Goal: Task Accomplishment & Management: Complete application form

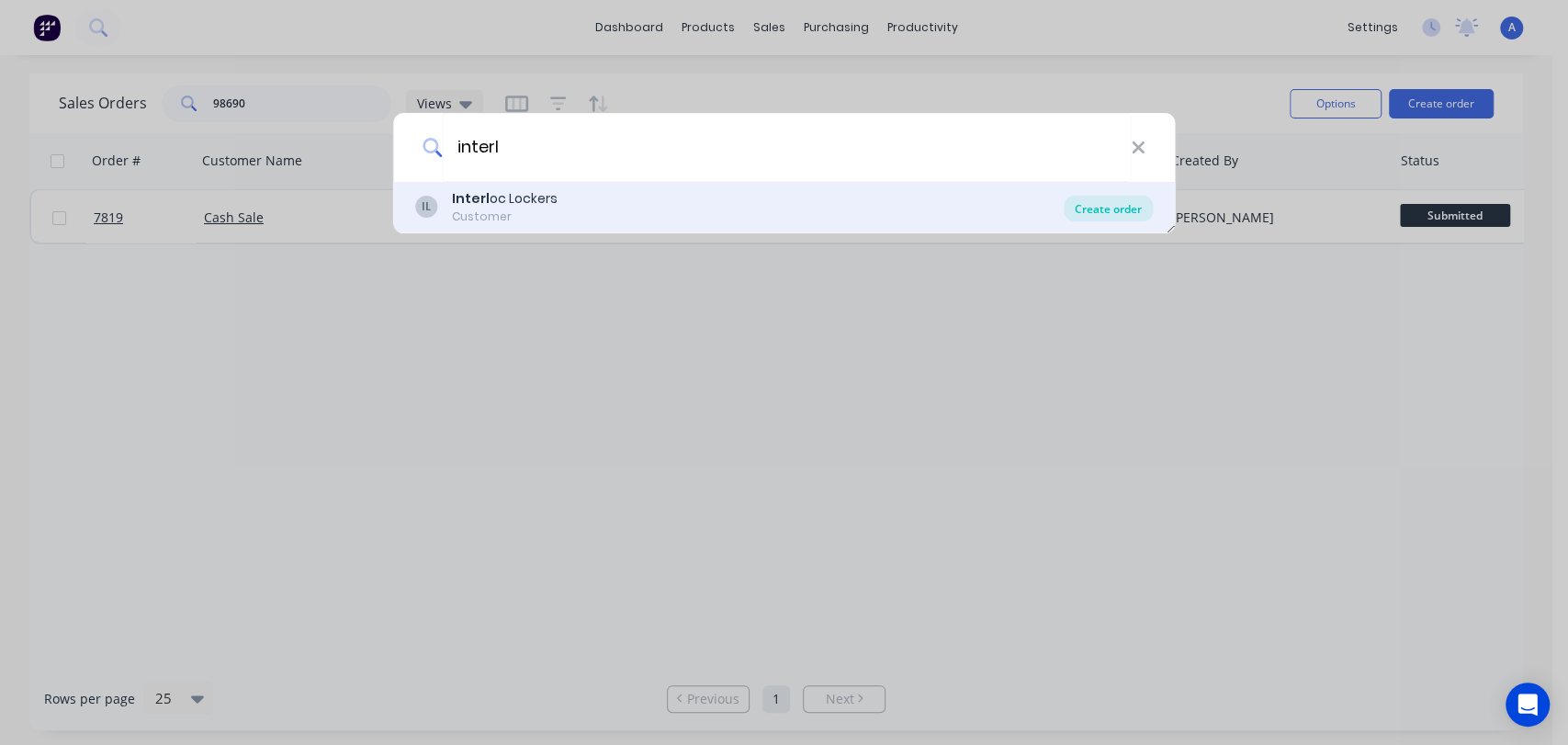
type input "interl"
click at [1088, 203] on div "Create order" at bounding box center [1108, 209] width 89 height 25
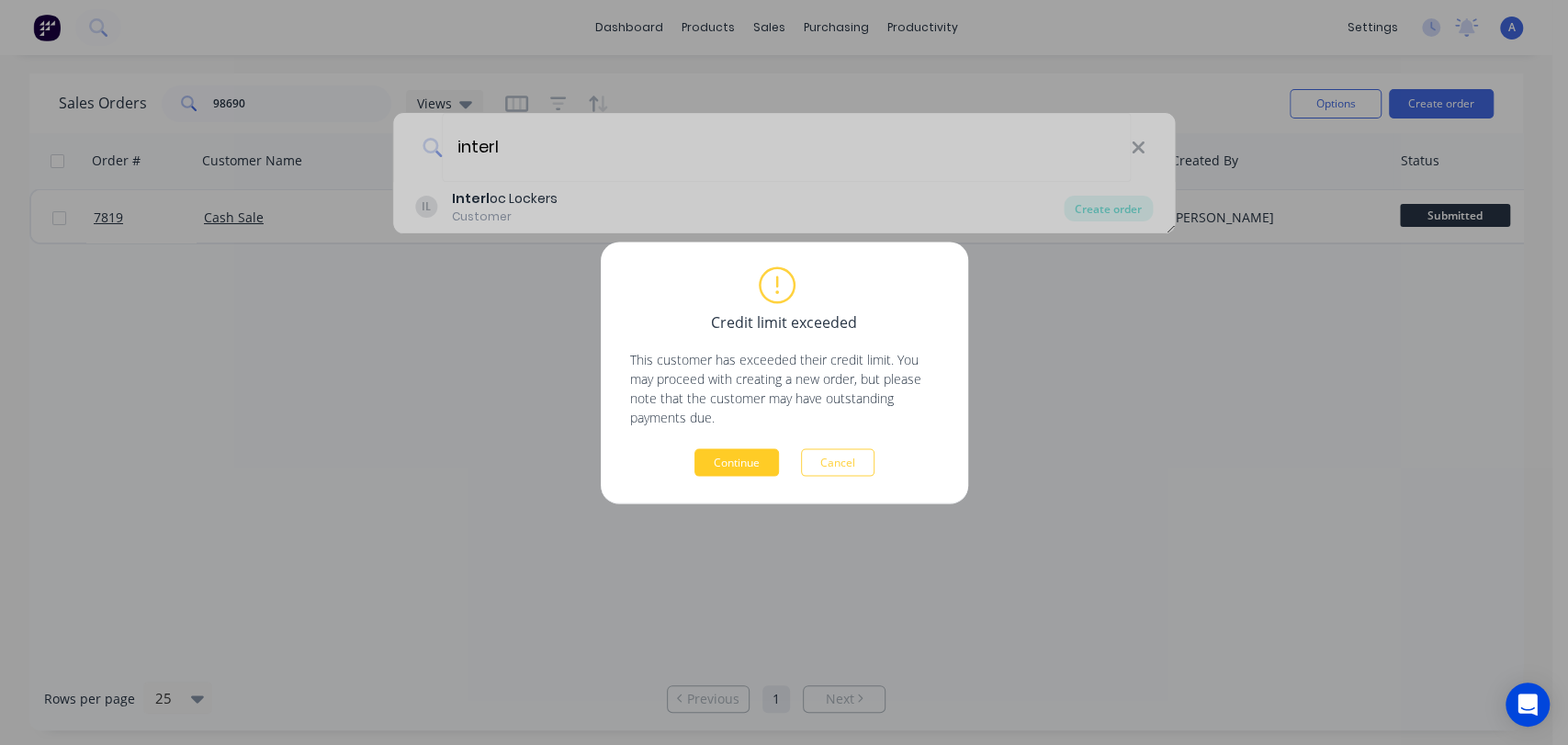
click at [722, 464] on button "Continue" at bounding box center [737, 463] width 84 height 27
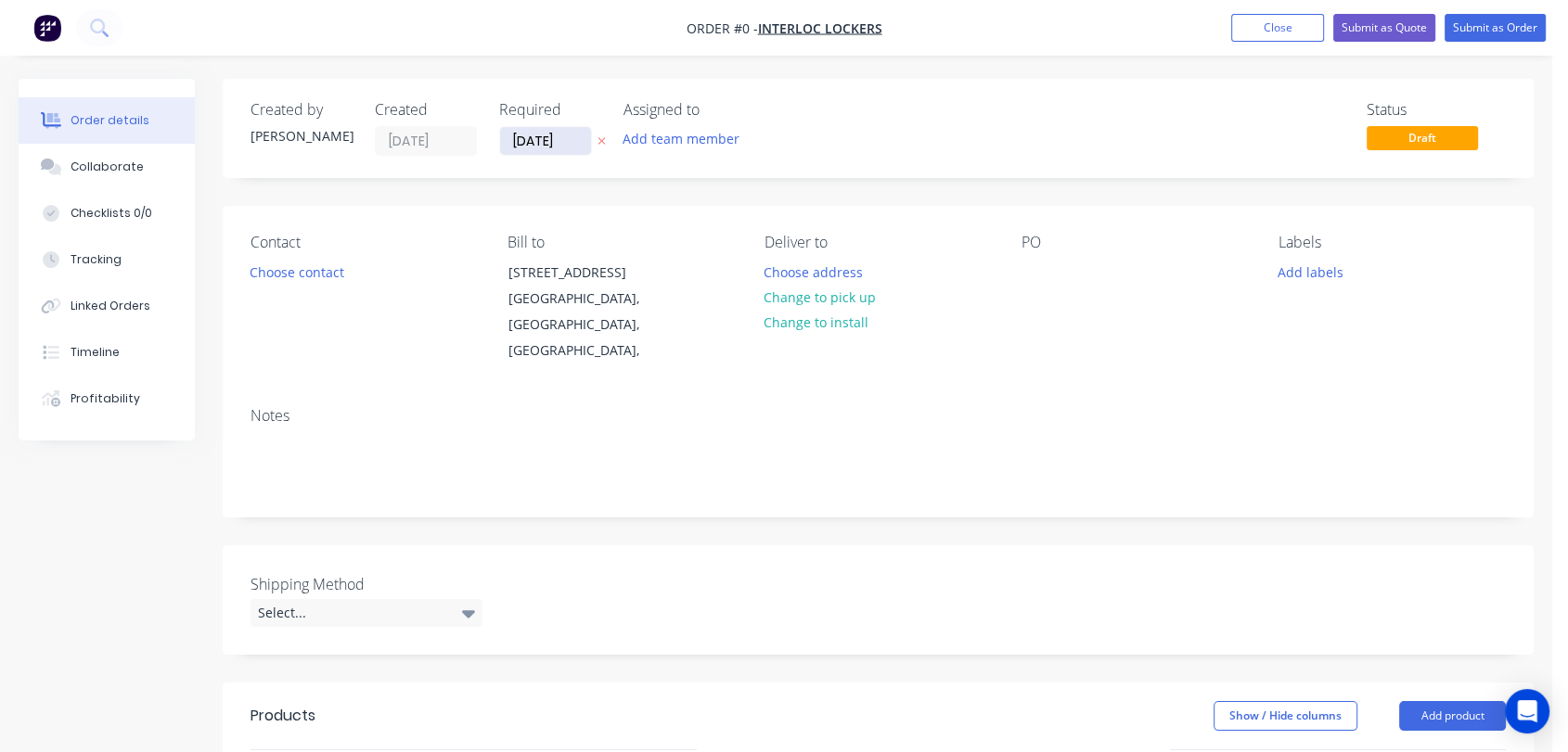
click at [560, 139] on input "[DATE]" at bounding box center [545, 141] width 91 height 28
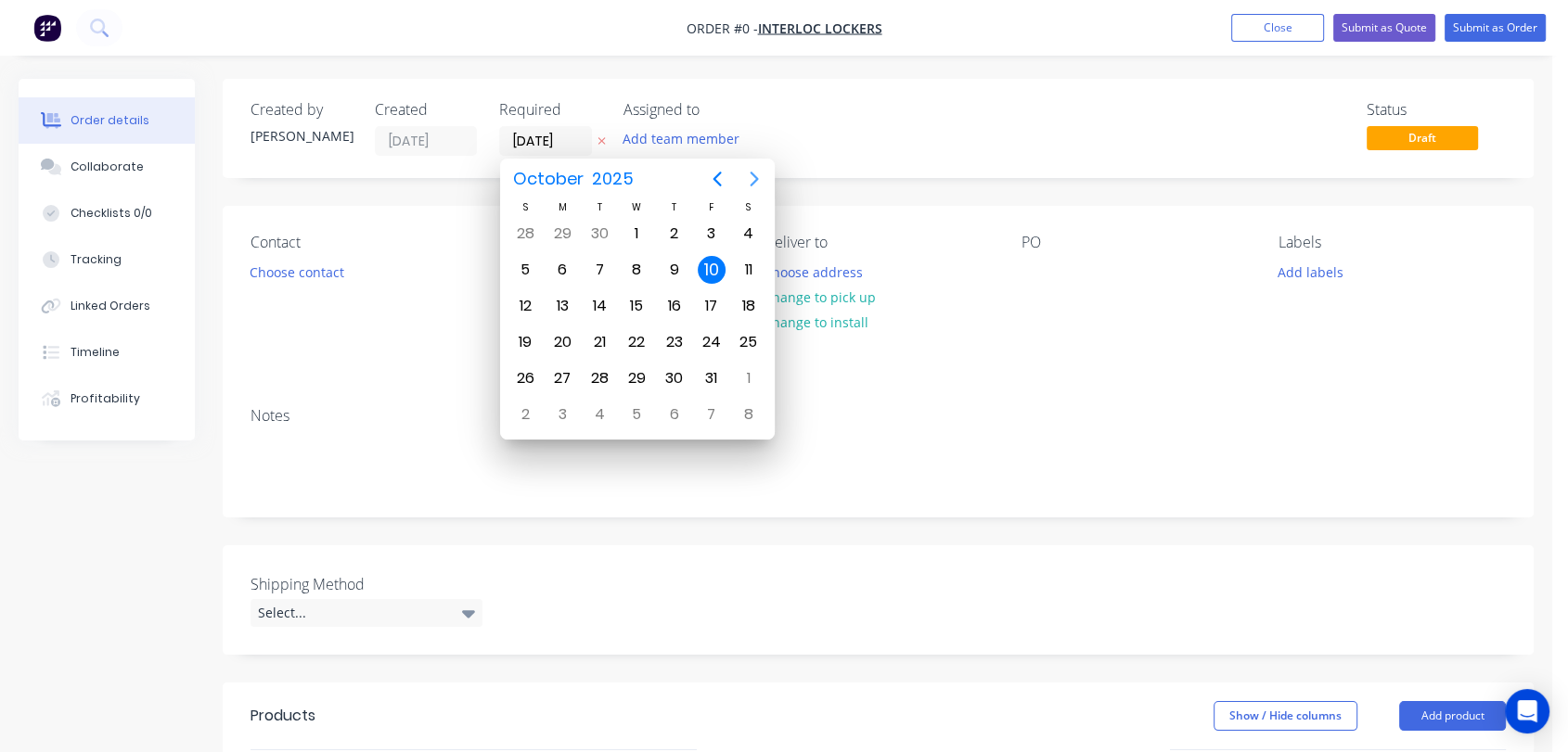
click at [746, 171] on icon "Next page" at bounding box center [754, 179] width 23 height 23
click at [637, 374] on div "31" at bounding box center [637, 378] width 28 height 28
type input "[DATE]"
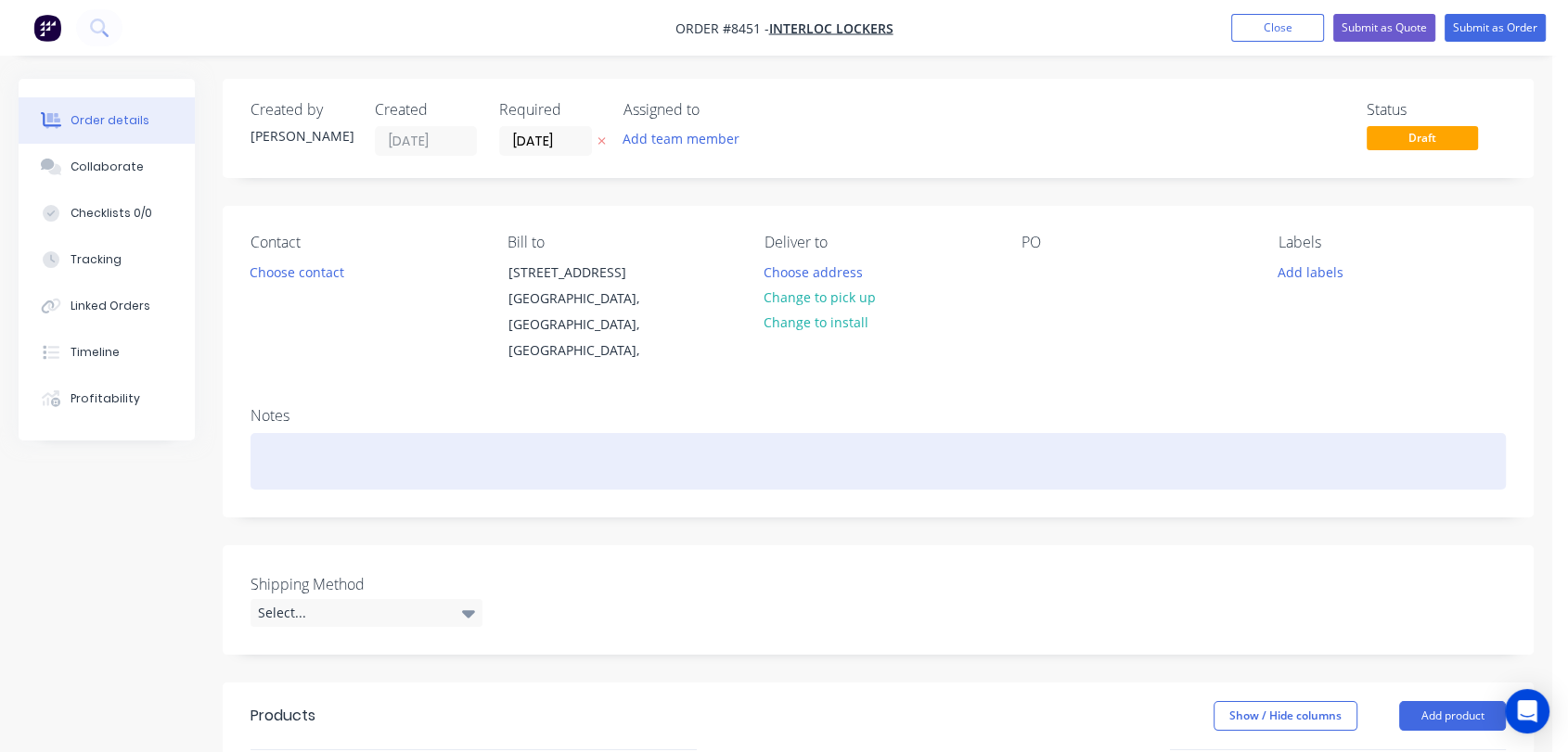
click at [293, 435] on div at bounding box center [878, 461] width 1255 height 56
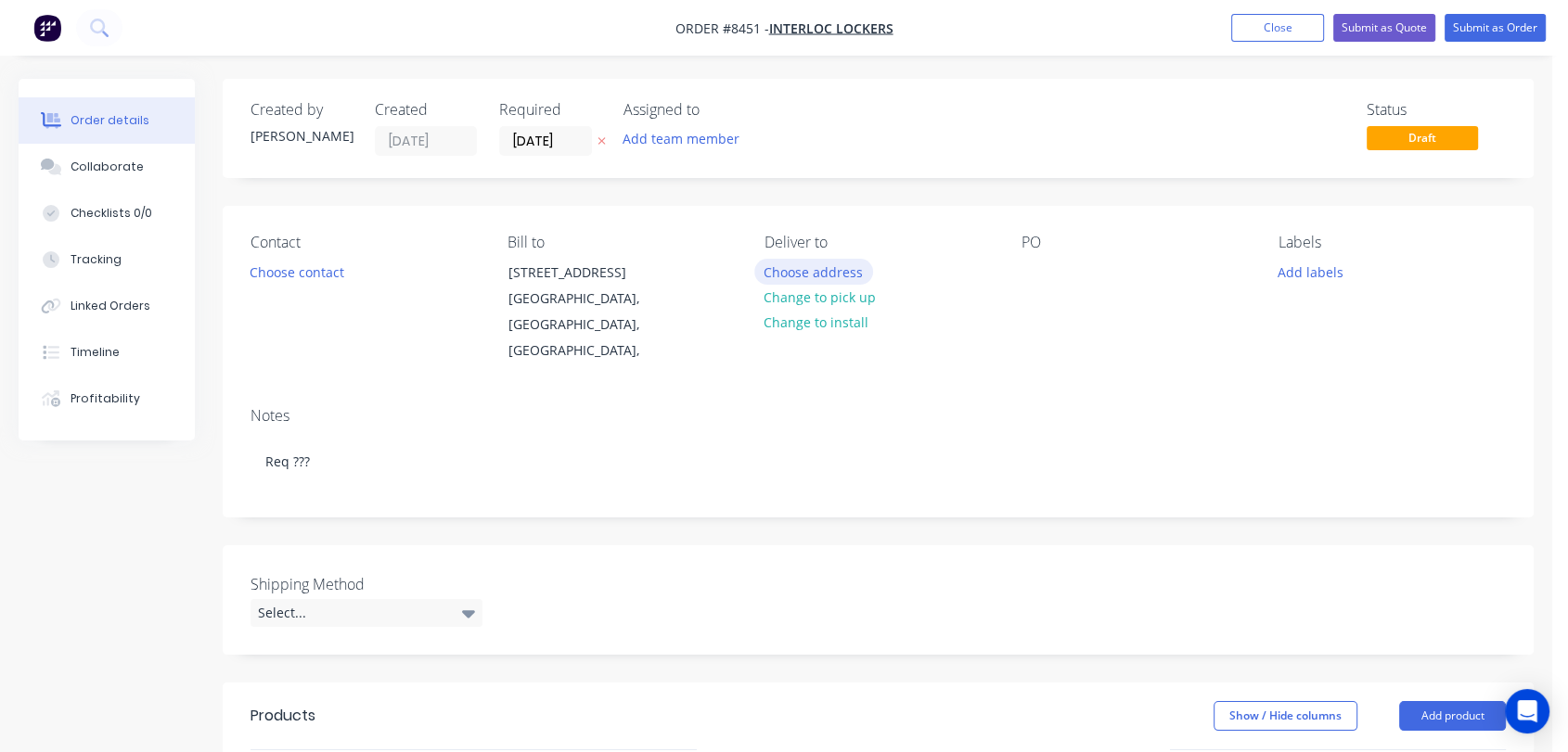
click at [803, 265] on button "Choose address" at bounding box center [814, 271] width 119 height 25
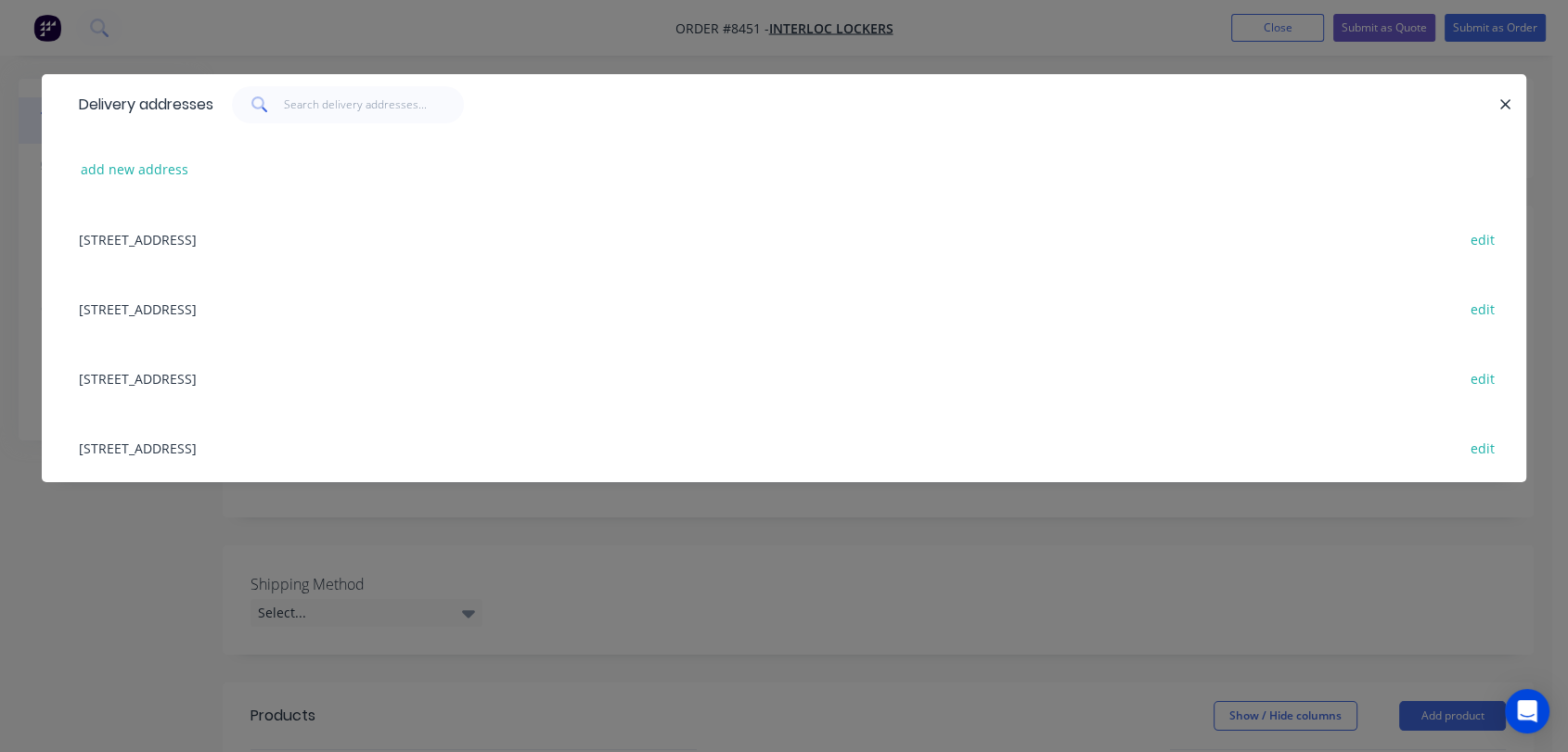
click at [335, 445] on div "[STREET_ADDRESS] edit" at bounding box center [784, 447] width 1429 height 69
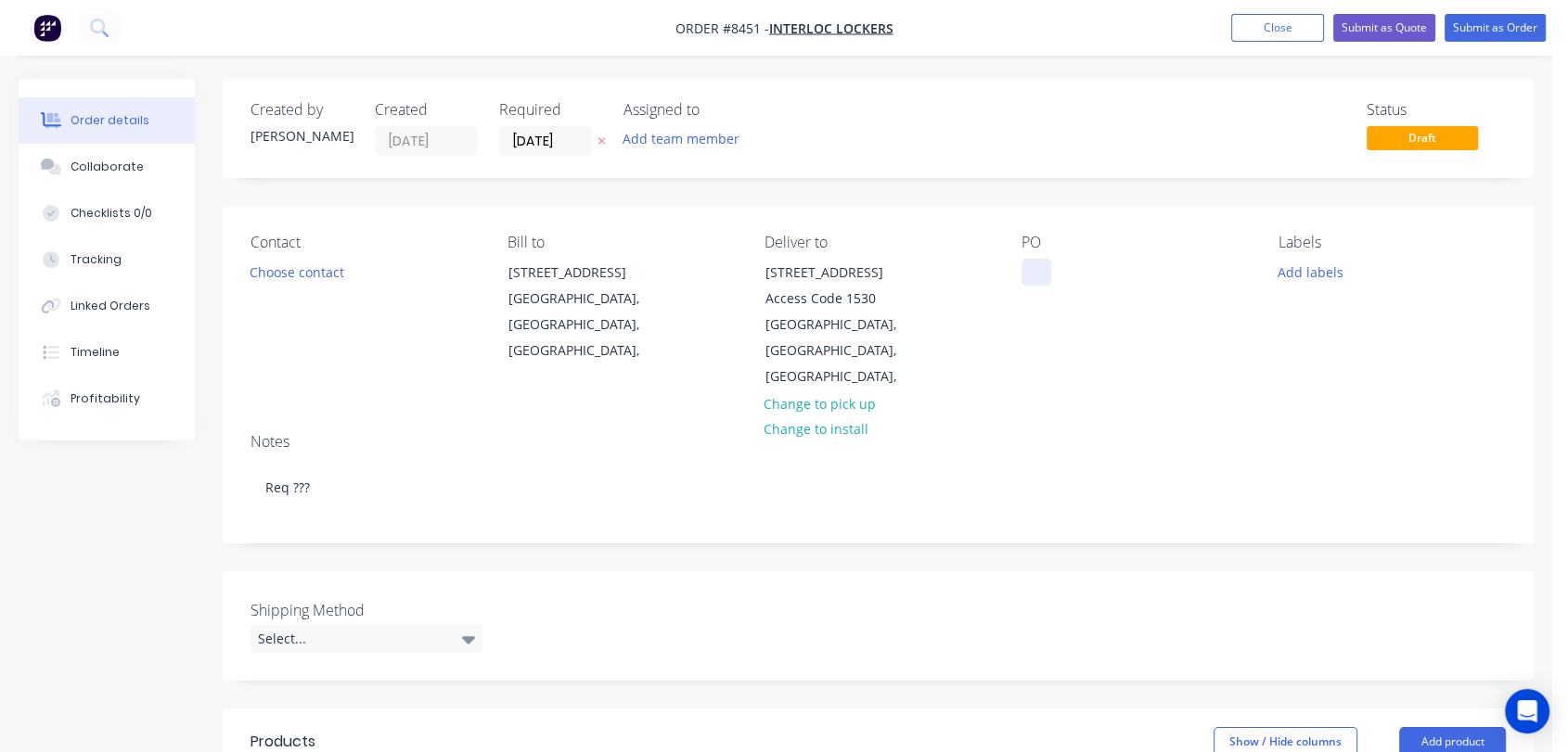
click at [1023, 277] on div at bounding box center [1036, 272] width 30 height 27
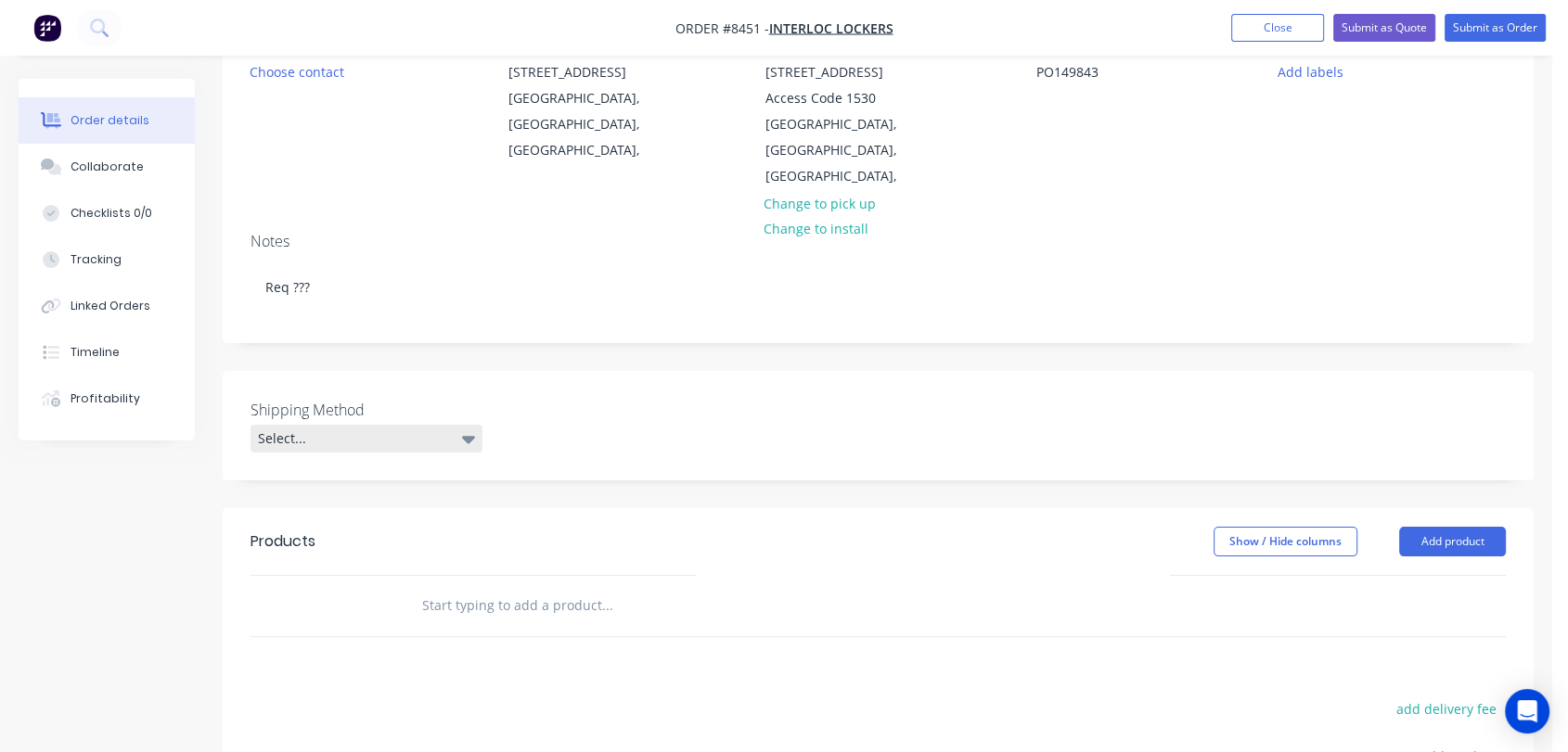
scroll to position [206, 0]
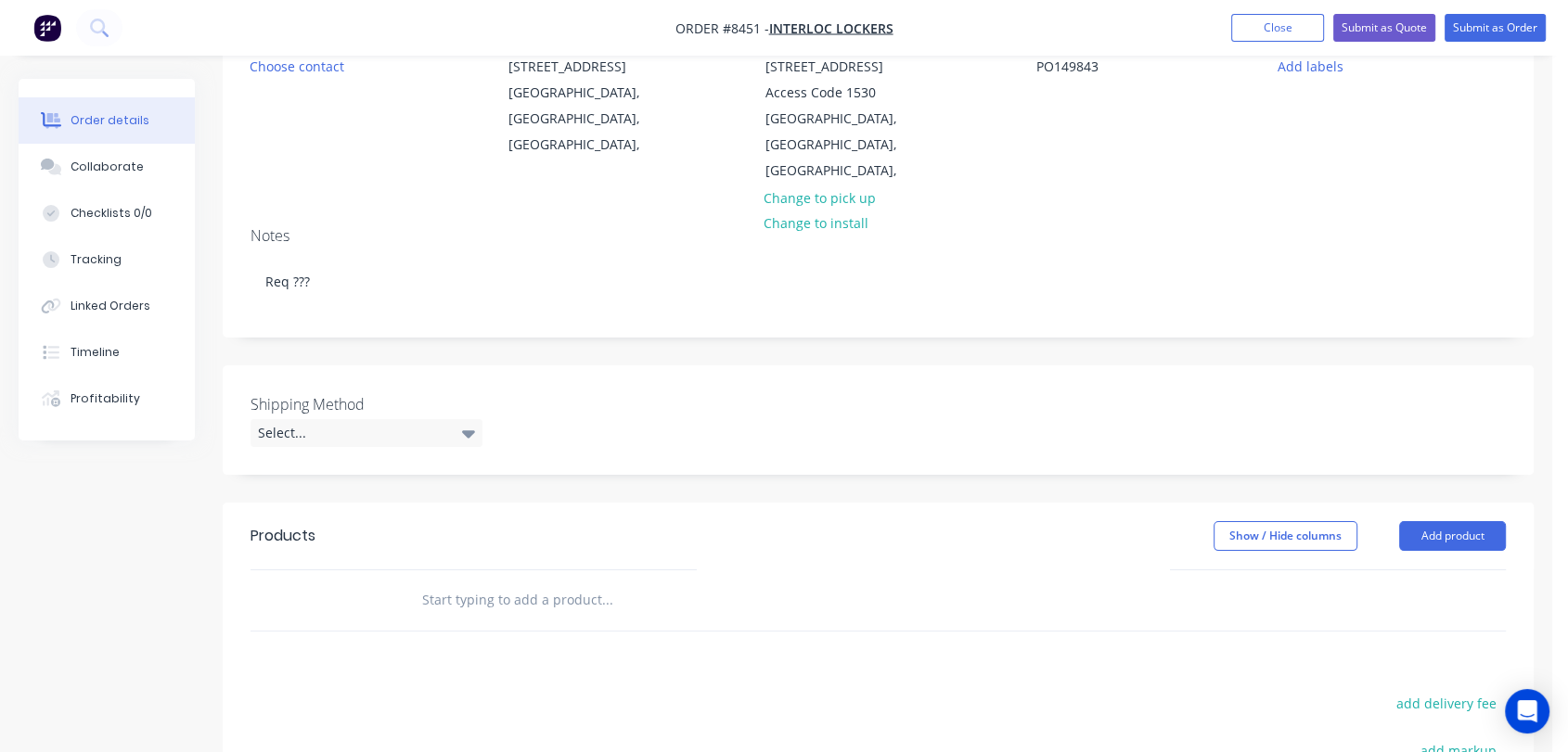
click at [348, 394] on label "Shipping Method" at bounding box center [366, 405] width 232 height 23
click at [349, 420] on div "Select..." at bounding box center [366, 433] width 232 height 28
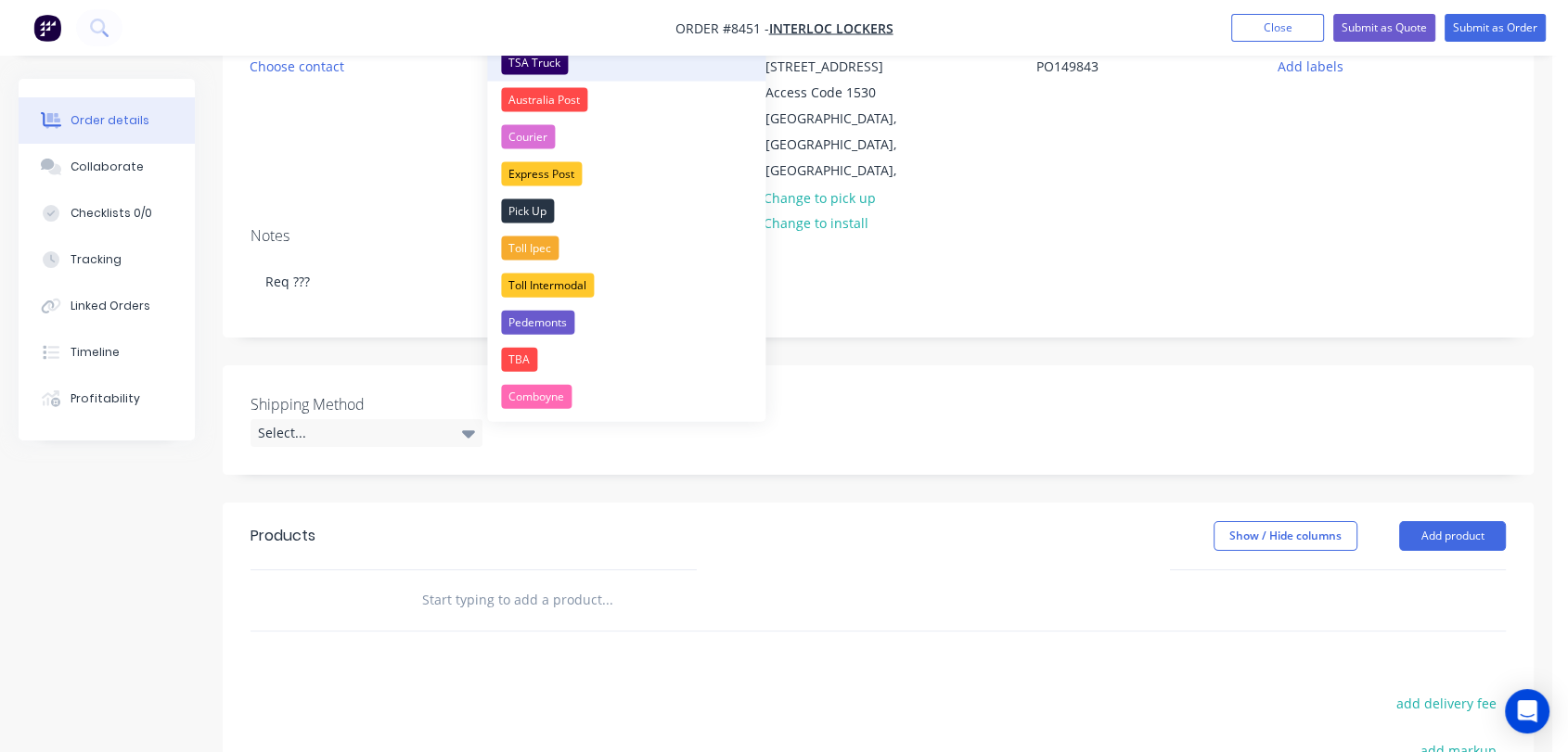
click at [546, 61] on div "TSA Truck" at bounding box center [535, 63] width 67 height 24
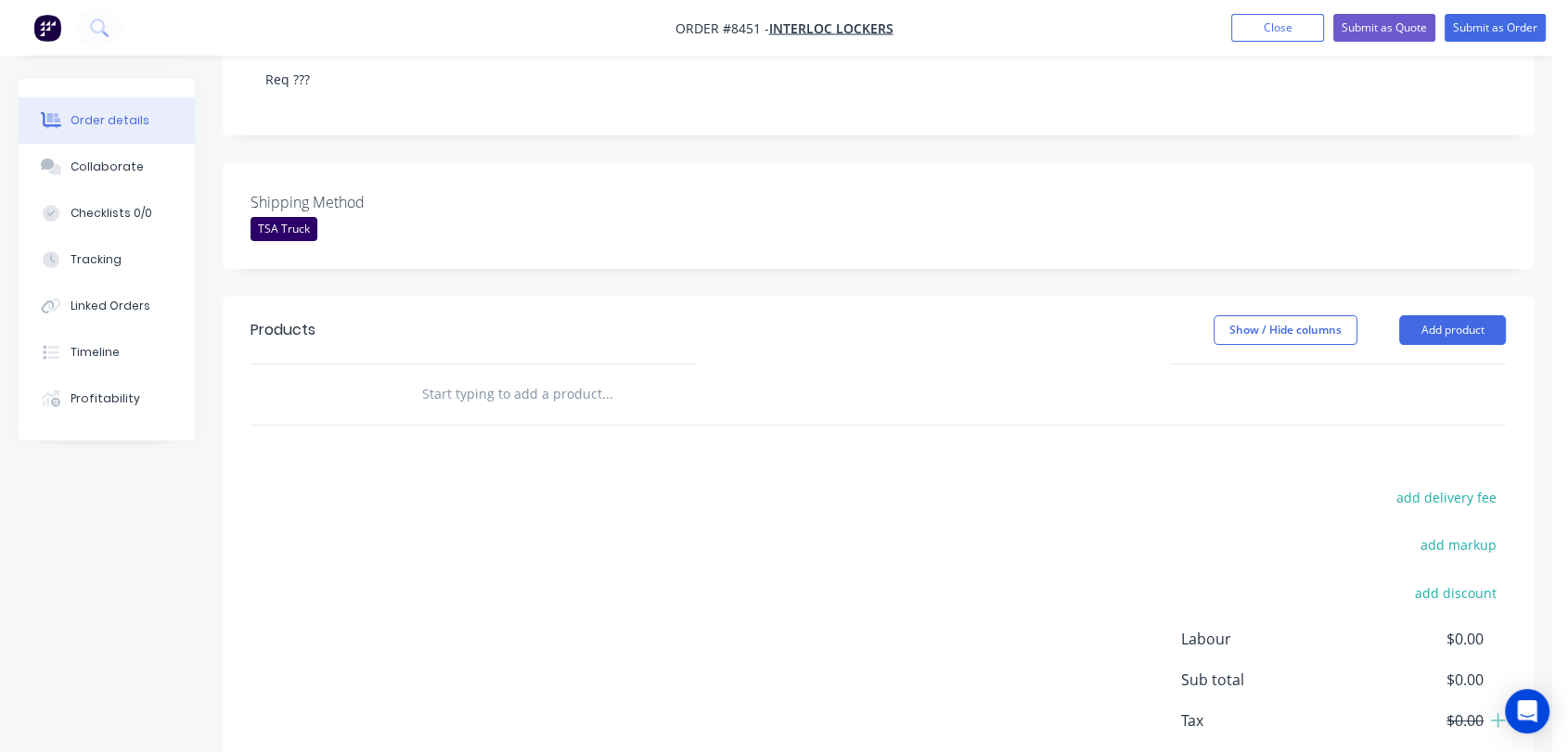
scroll to position [412, 0]
click at [555, 372] on input "text" at bounding box center [607, 391] width 371 height 38
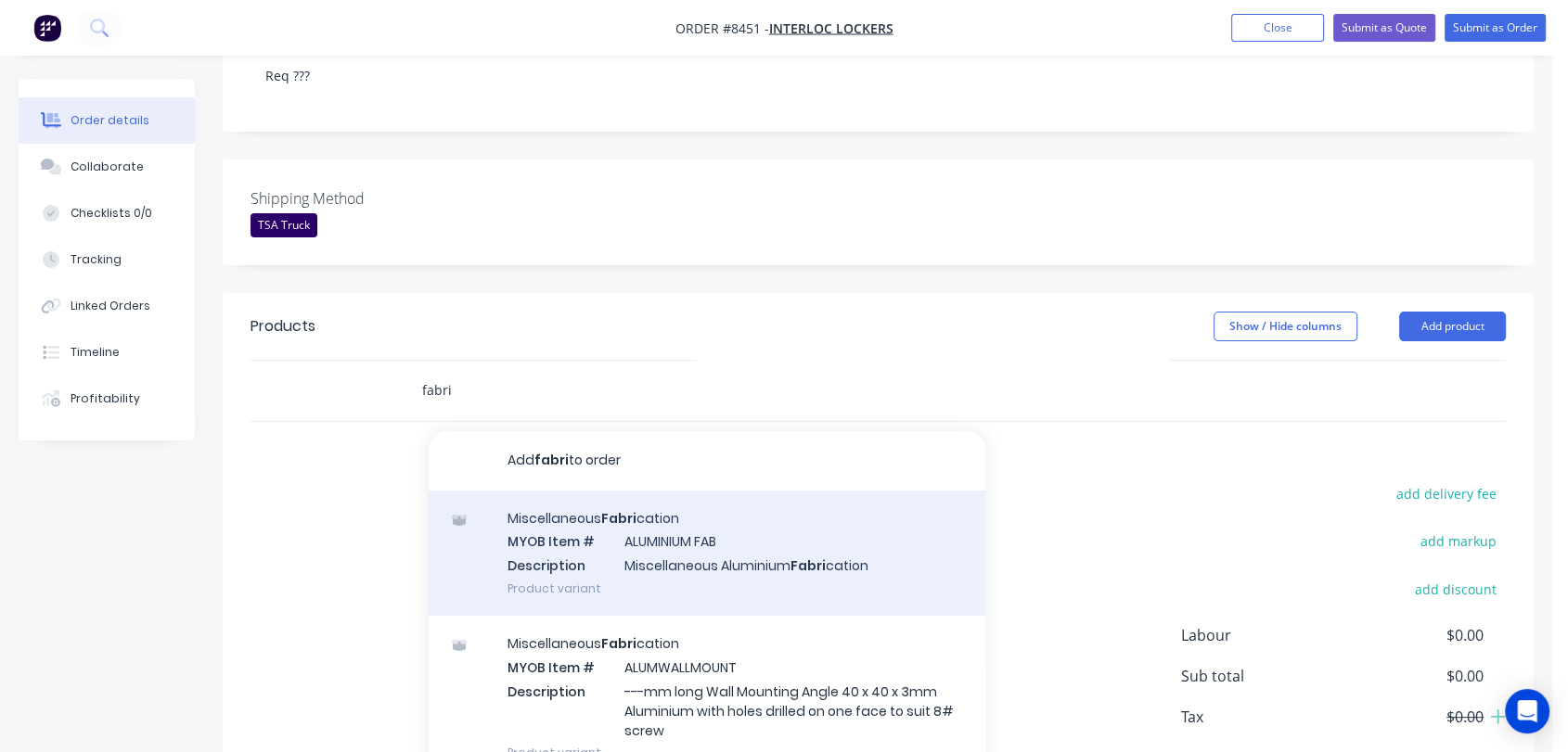
type input "fabri"
click at [735, 527] on div "Miscellaneous Fabri cation MYOB Item # ALUMINIUM FAB Description Miscellaneous …" at bounding box center [707, 553] width 557 height 126
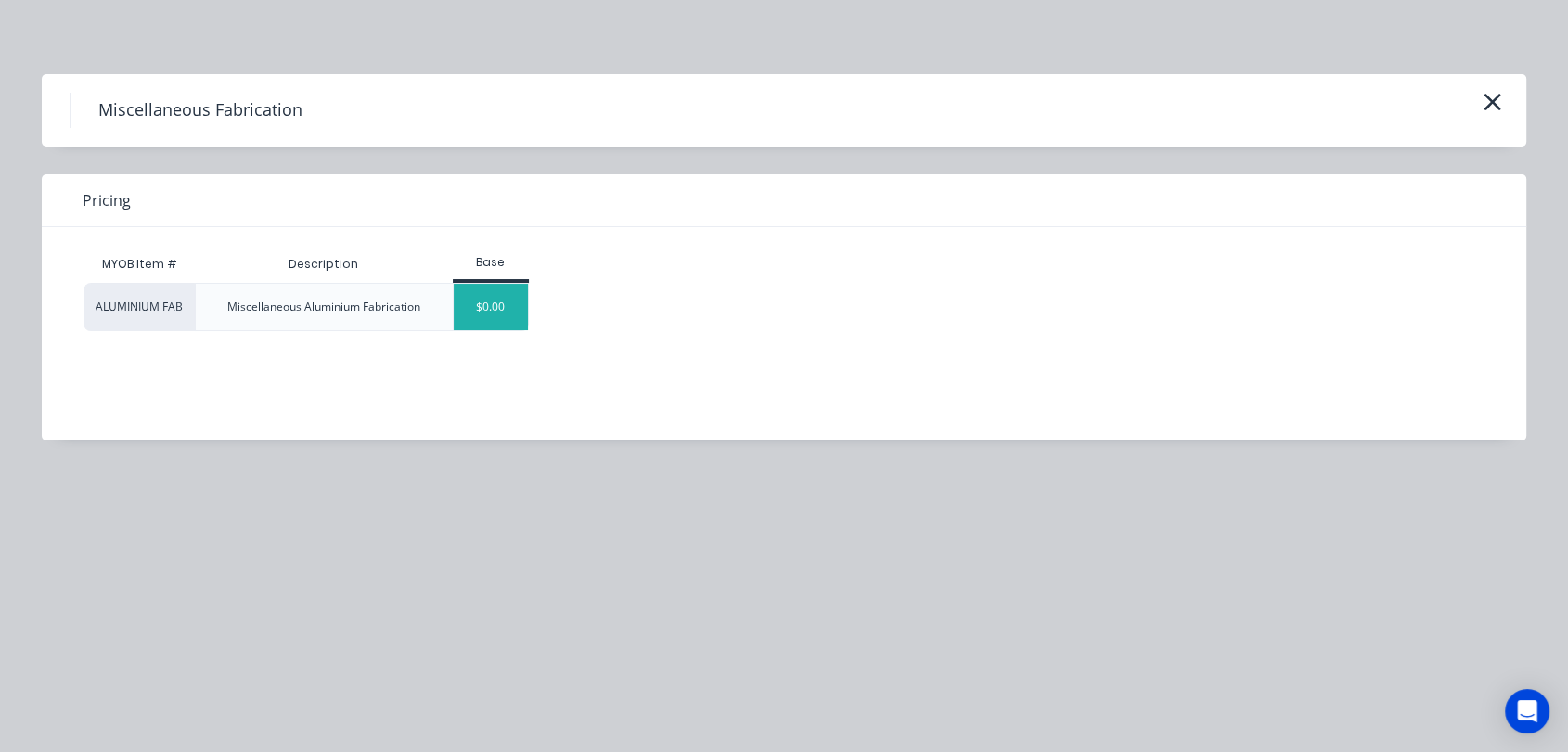
click at [505, 301] on div "$0.00" at bounding box center [491, 307] width 75 height 47
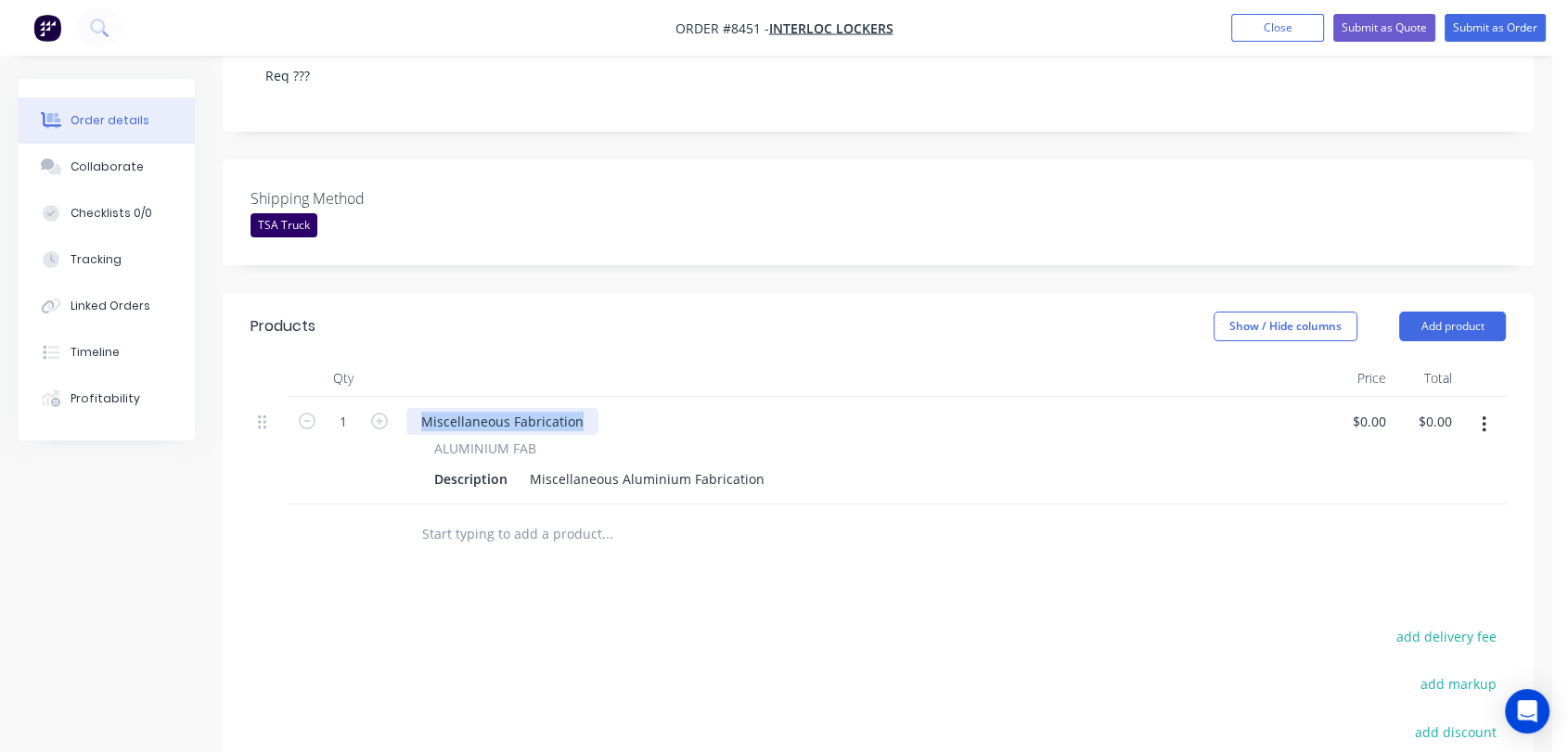
drag, startPoint x: 585, startPoint y: 392, endPoint x: 403, endPoint y: 382, distance: 182.3
click at [403, 397] on div "Miscellaneous Fabrication ALUMINIUM FAB Description Miscellaneous Aluminium Fab…" at bounding box center [863, 450] width 929 height 108
click at [389, 410] on button "button" at bounding box center [379, 420] width 24 height 20
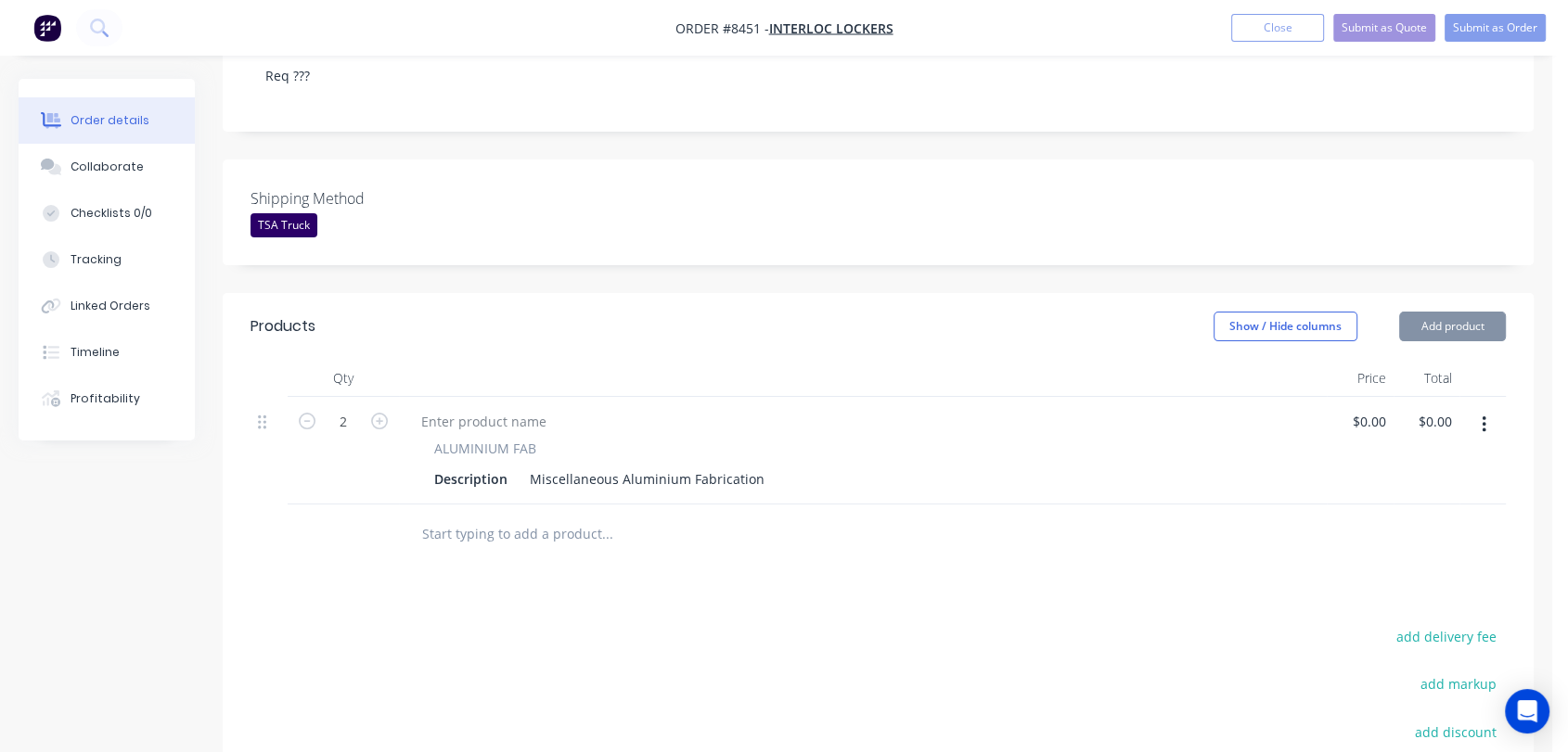
click at [389, 410] on button "button" at bounding box center [379, 420] width 24 height 20
click at [379, 413] on icon "button" at bounding box center [379, 421] width 17 height 17
type input "4"
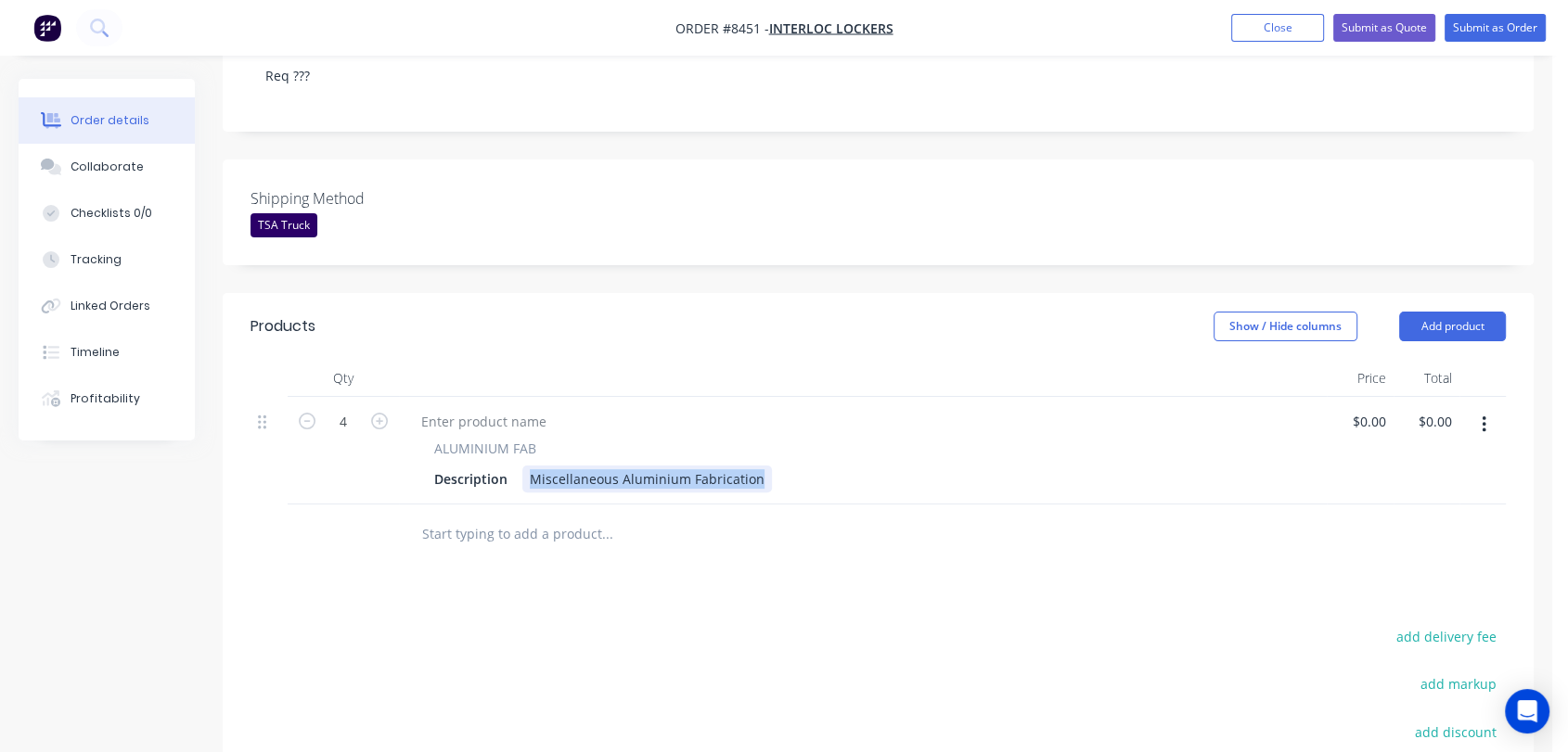
drag, startPoint x: 523, startPoint y: 447, endPoint x: 810, endPoint y: 447, distance: 287.0
click at [810, 466] on div "Description Miscellaneous Aluminium Fabrication" at bounding box center [859, 479] width 865 height 27
paste div
drag, startPoint x: 702, startPoint y: 451, endPoint x: 677, endPoint y: 452, distance: 25.0
click at [677, 466] on div "13mm U Channel cut to 2100mm, Drill Side & Back 100/ Centre/100" at bounding box center [737, 479] width 431 height 27
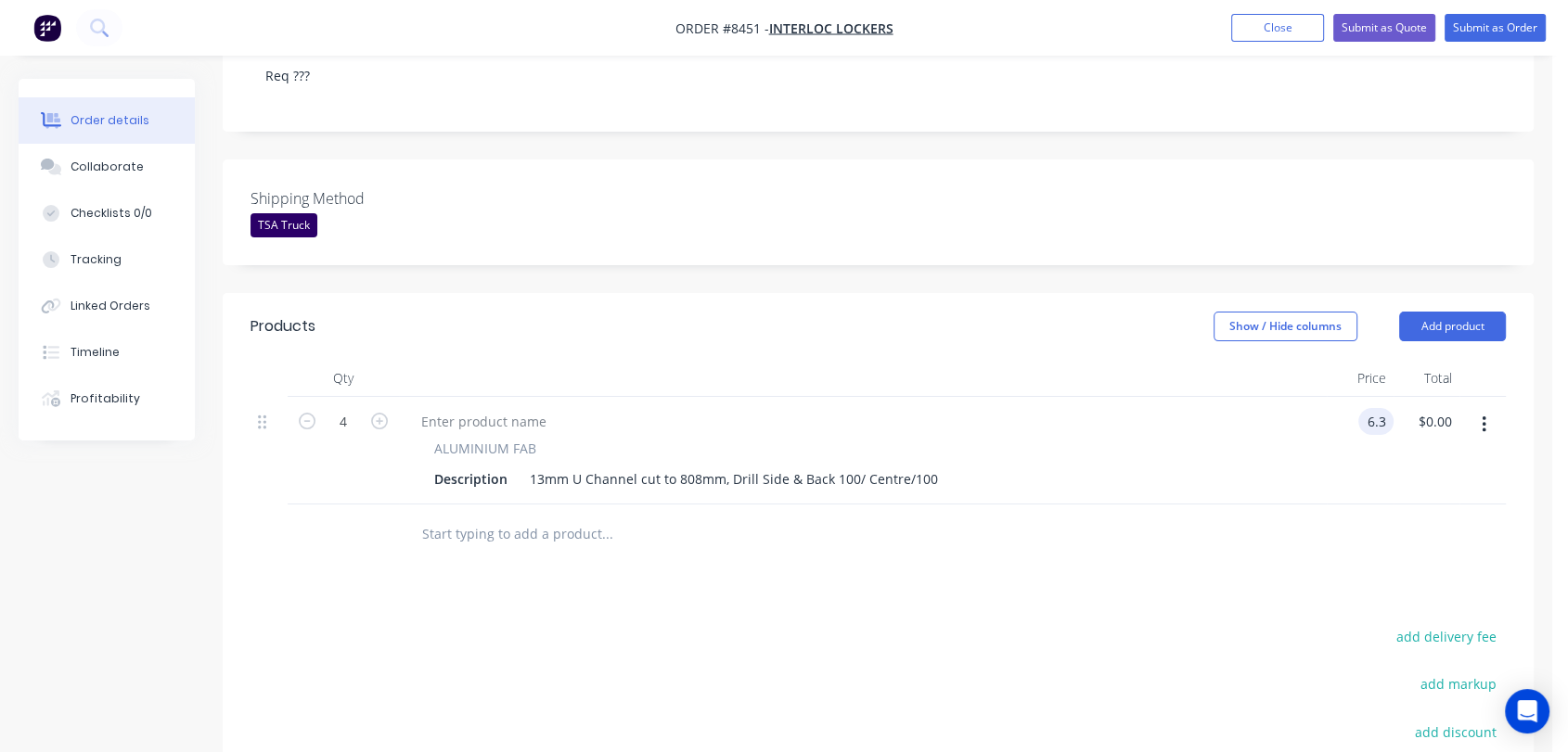
type input "$6.30"
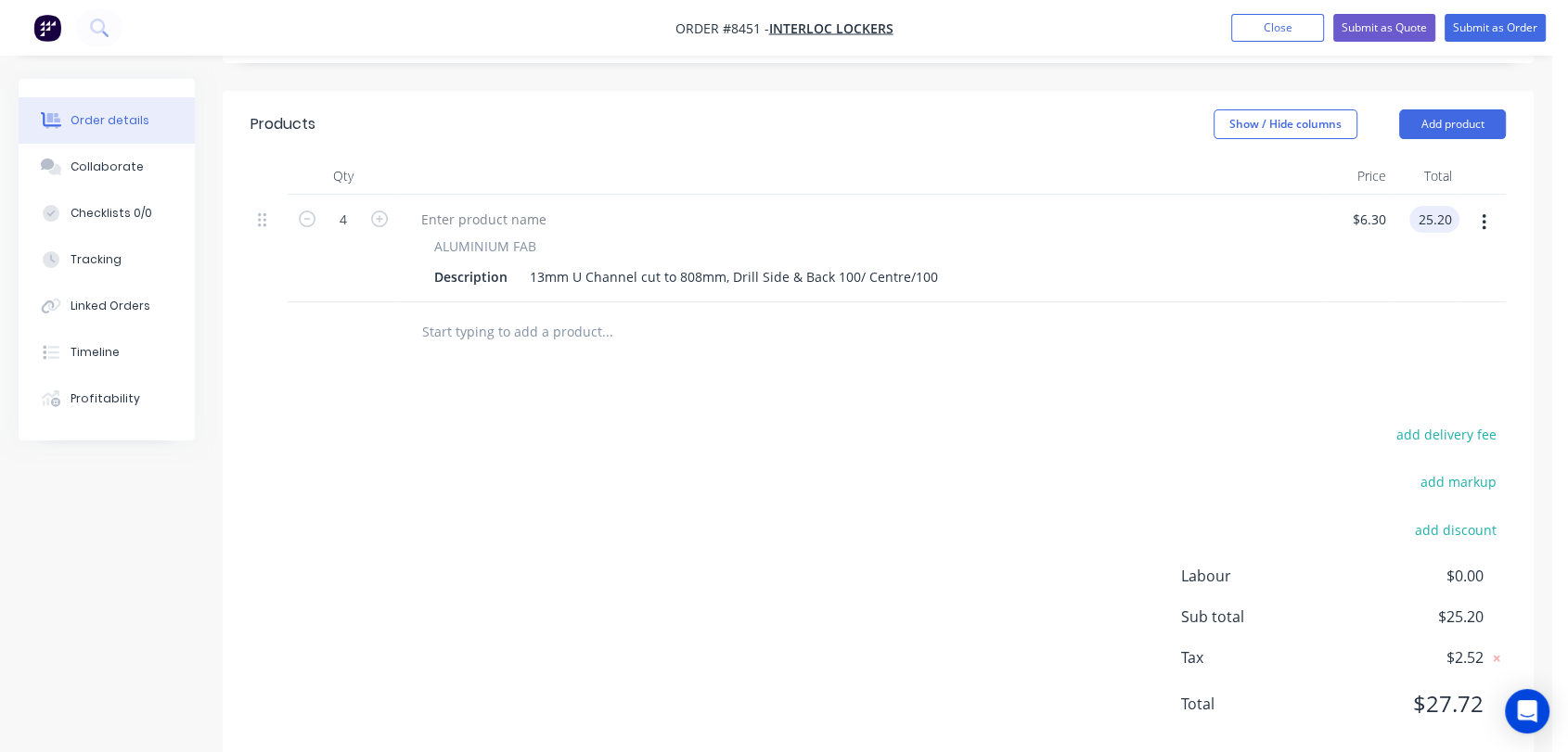
scroll to position [617, 0]
type input "$25.20"
click at [474, 310] on input "text" at bounding box center [607, 329] width 371 height 38
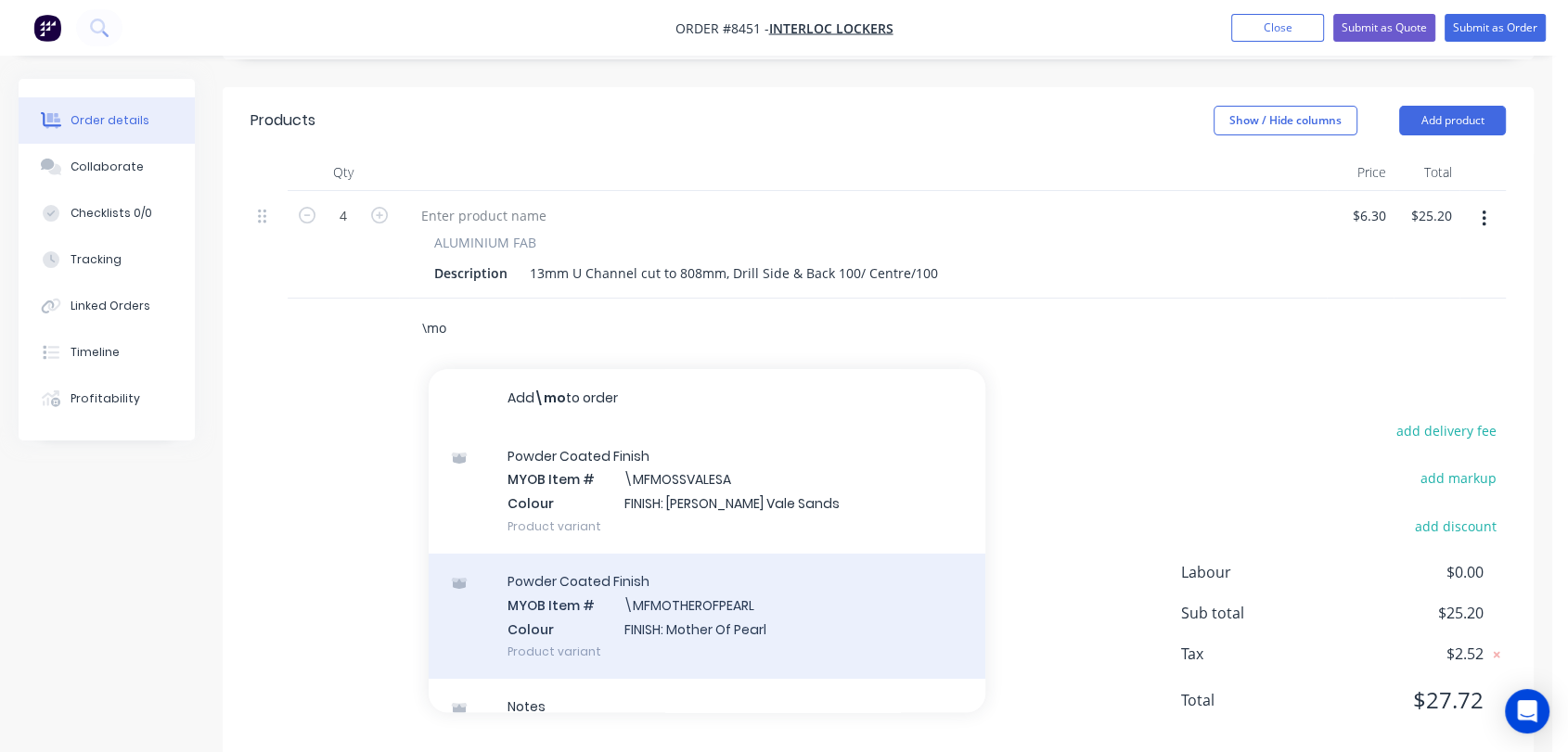
scroll to position [206, 0]
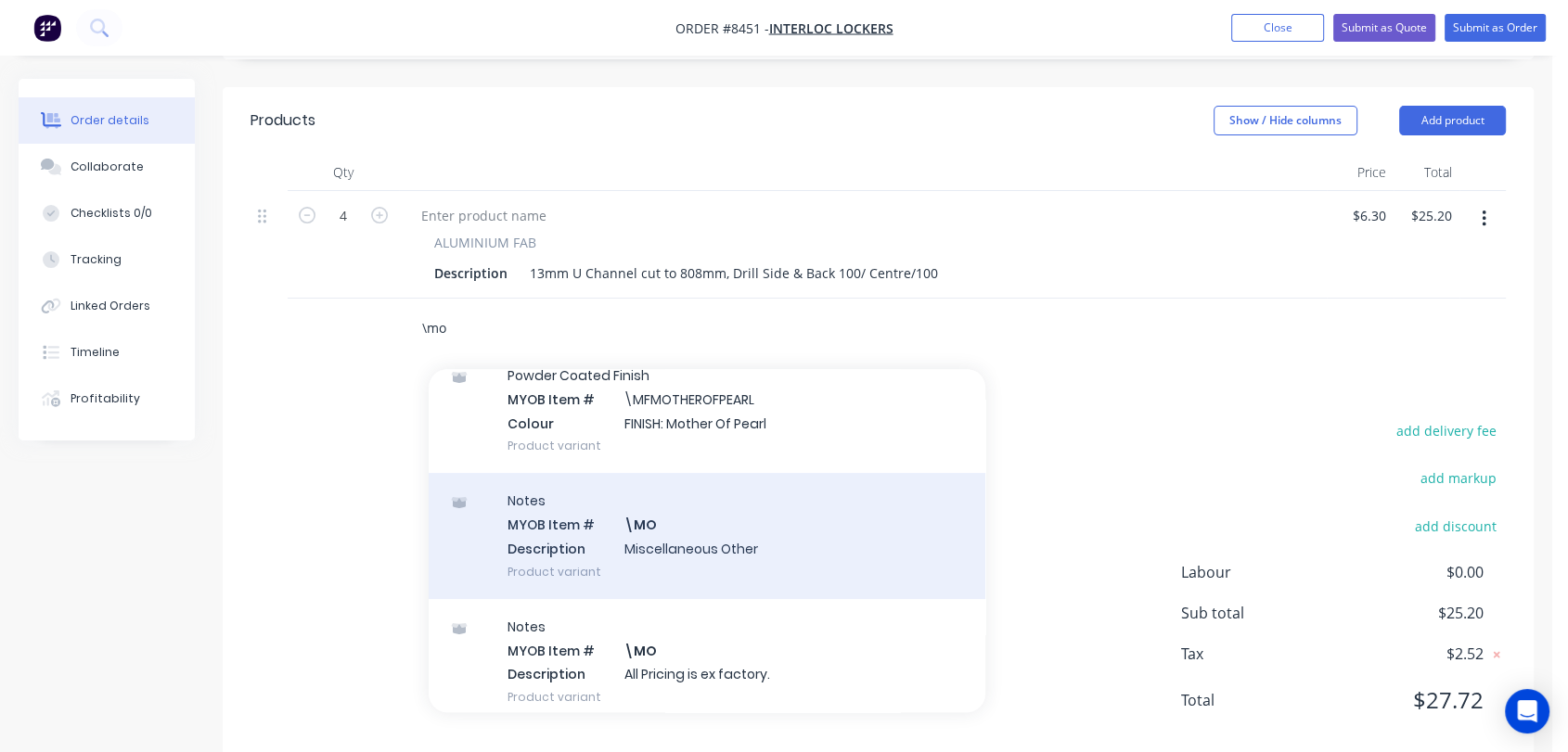
type input "\mo"
click at [665, 524] on div "Notes MYOB Item # \MO Description Miscellaneous Other Product variant" at bounding box center [707, 535] width 557 height 126
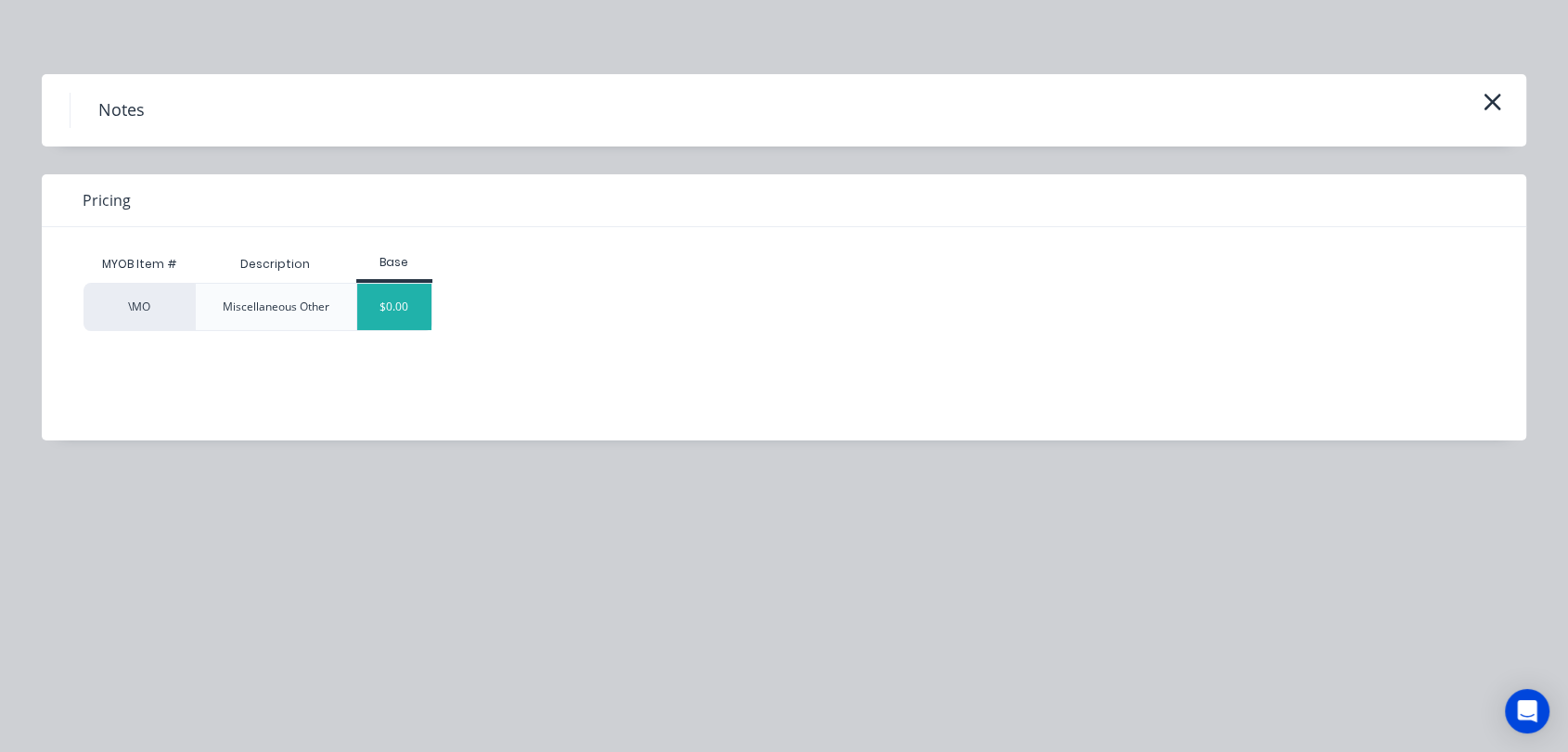
click at [401, 301] on div "$0.00" at bounding box center [395, 307] width 75 height 47
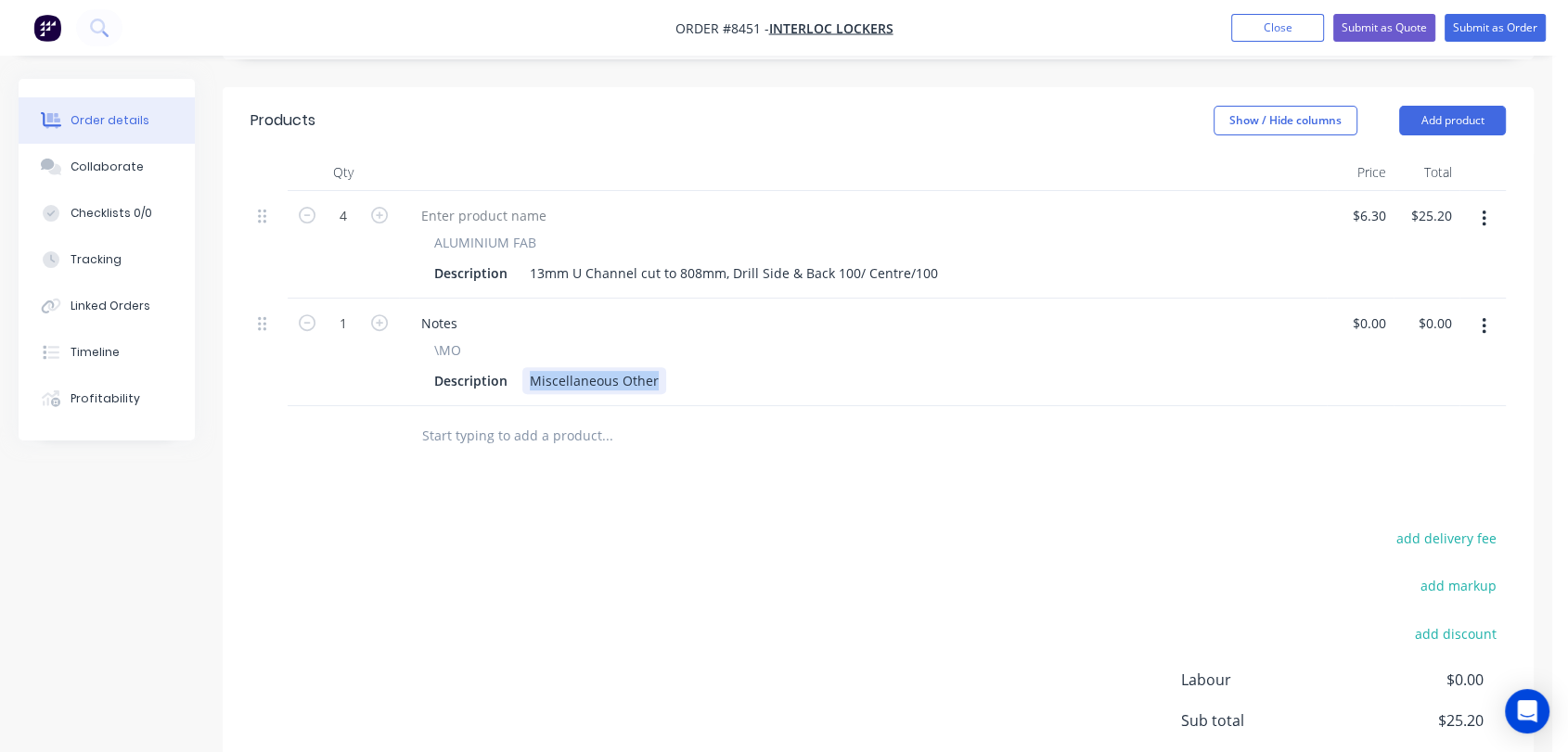
drag, startPoint x: 526, startPoint y: 349, endPoint x: 671, endPoint y: 370, distance: 146.5
click at [671, 370] on div "Notes \MO Description Miscellaneous Other" at bounding box center [863, 352] width 929 height 108
type input "$0.00"
click at [528, 418] on input "text" at bounding box center [607, 436] width 371 height 38
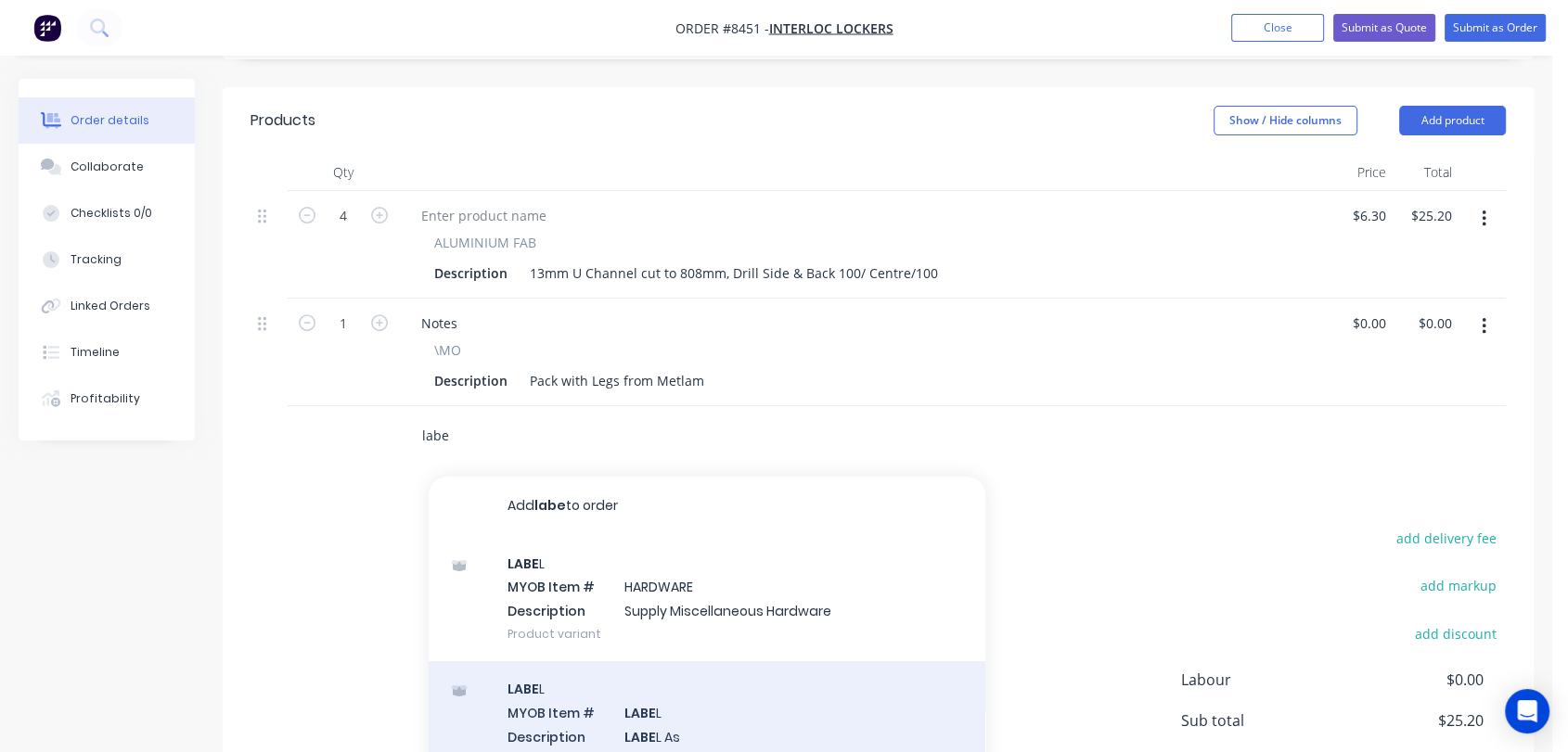
type input "labe"
click at [676, 693] on div "LABE L MYOB Item # LABE L Description LABE L As Product variant" at bounding box center [707, 723] width 557 height 126
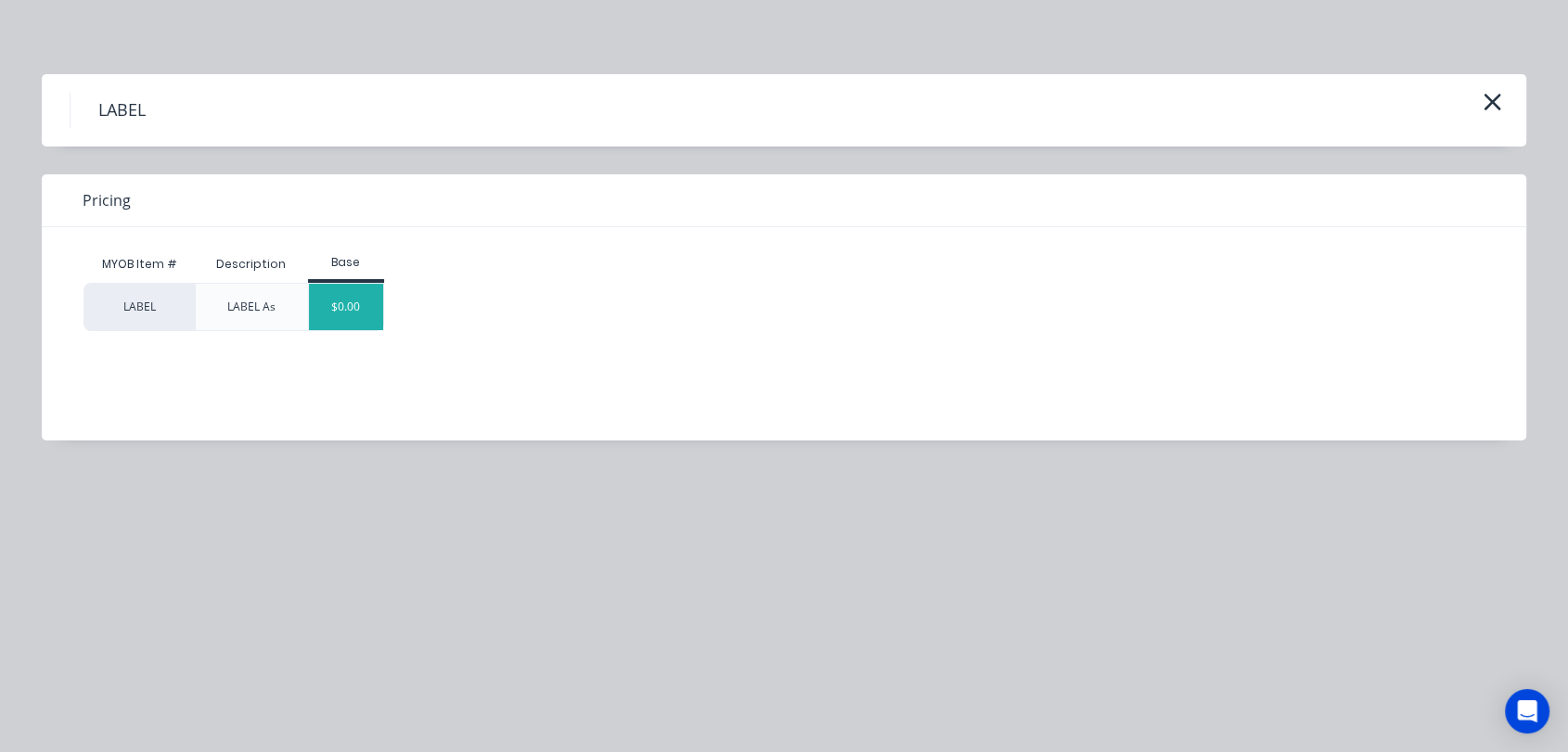
click at [366, 301] on div "$0.00" at bounding box center [346, 307] width 75 height 47
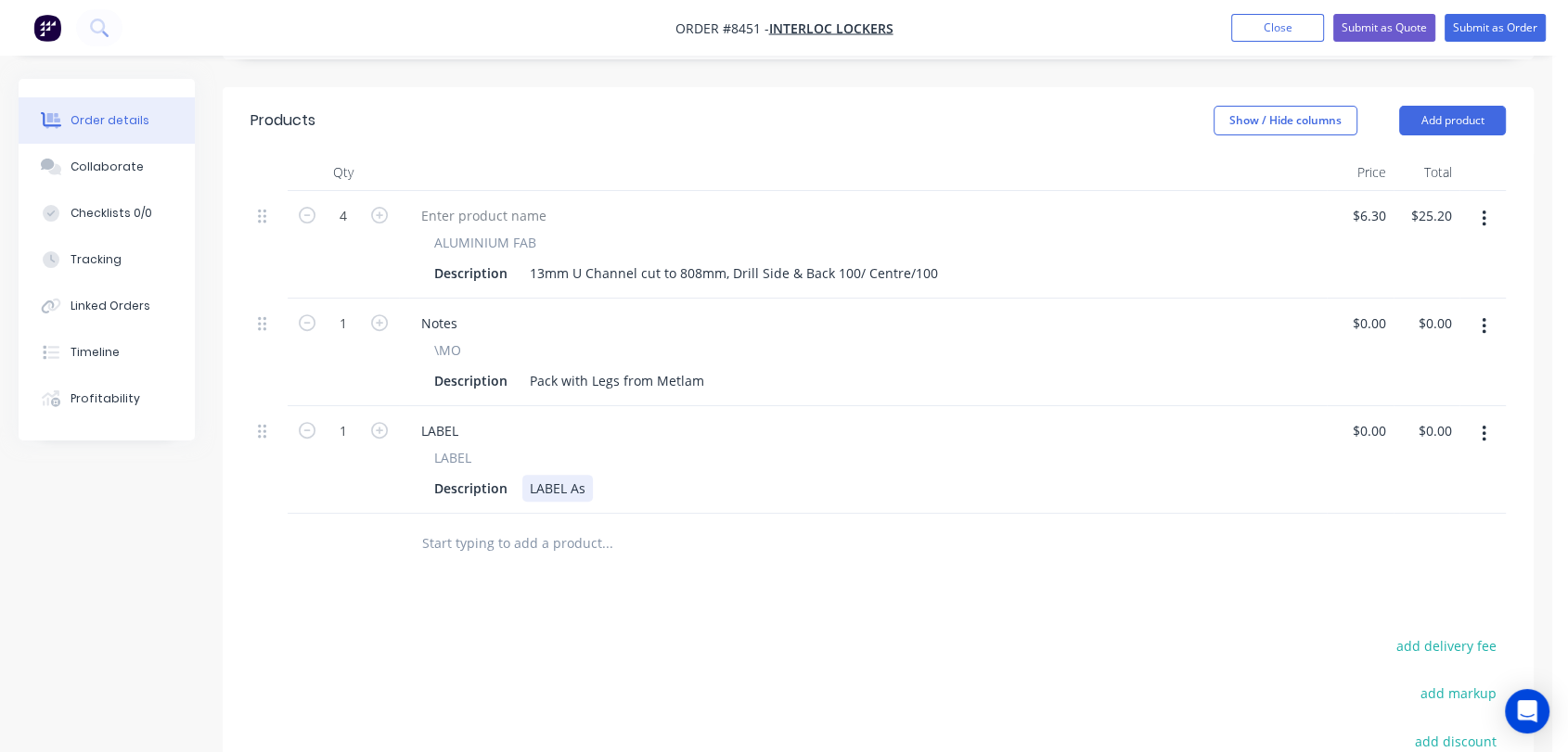
click at [585, 475] on div "LABEL As" at bounding box center [557, 488] width 70 height 27
type input "$0.00"
click at [90, 172] on div "Collaborate" at bounding box center [107, 166] width 73 height 17
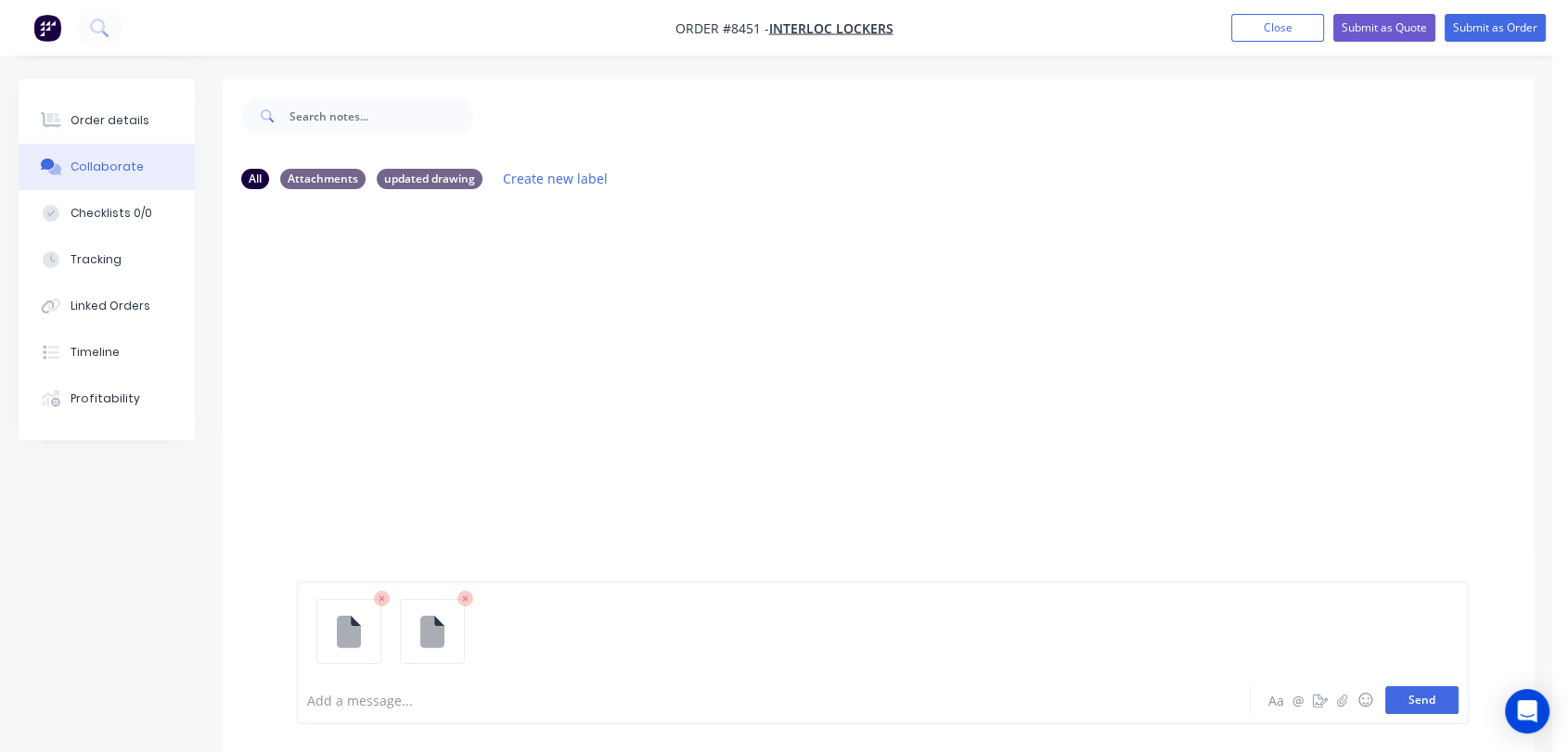
click at [1392, 696] on button "Send" at bounding box center [1422, 701] width 73 height 28
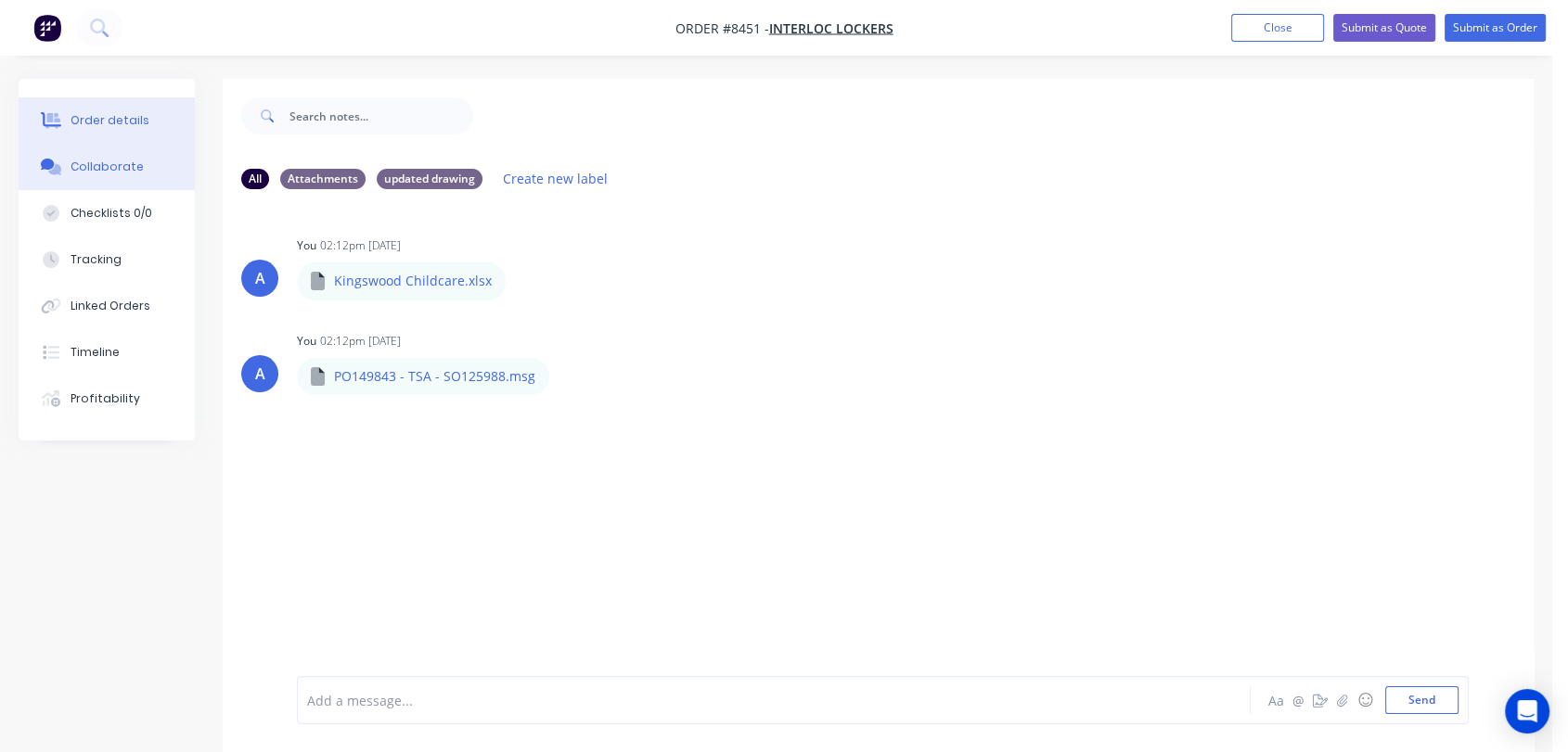
click at [132, 117] on div "Order details" at bounding box center [110, 120] width 79 height 17
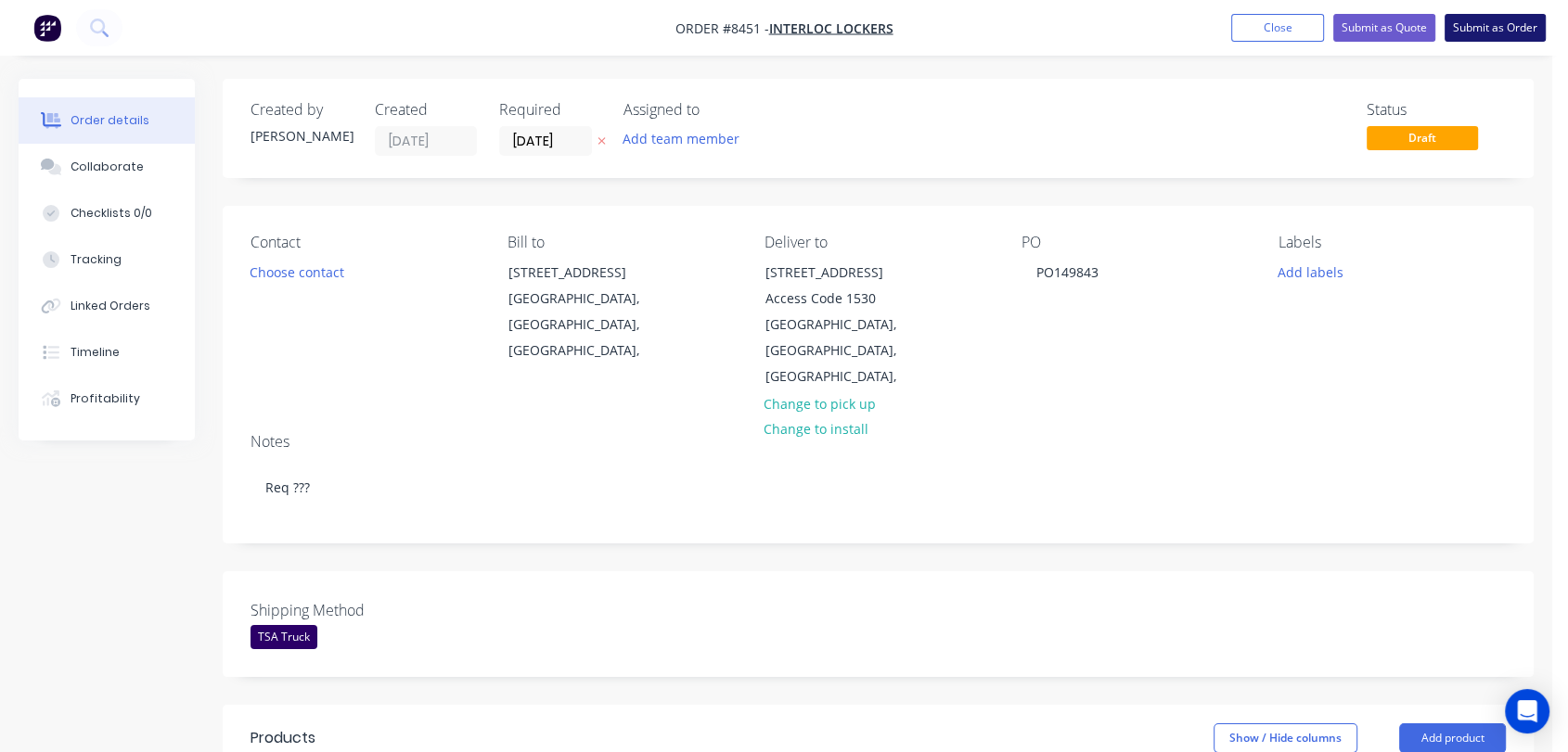
click at [1496, 30] on button "Submit as Order" at bounding box center [1496, 28] width 101 height 28
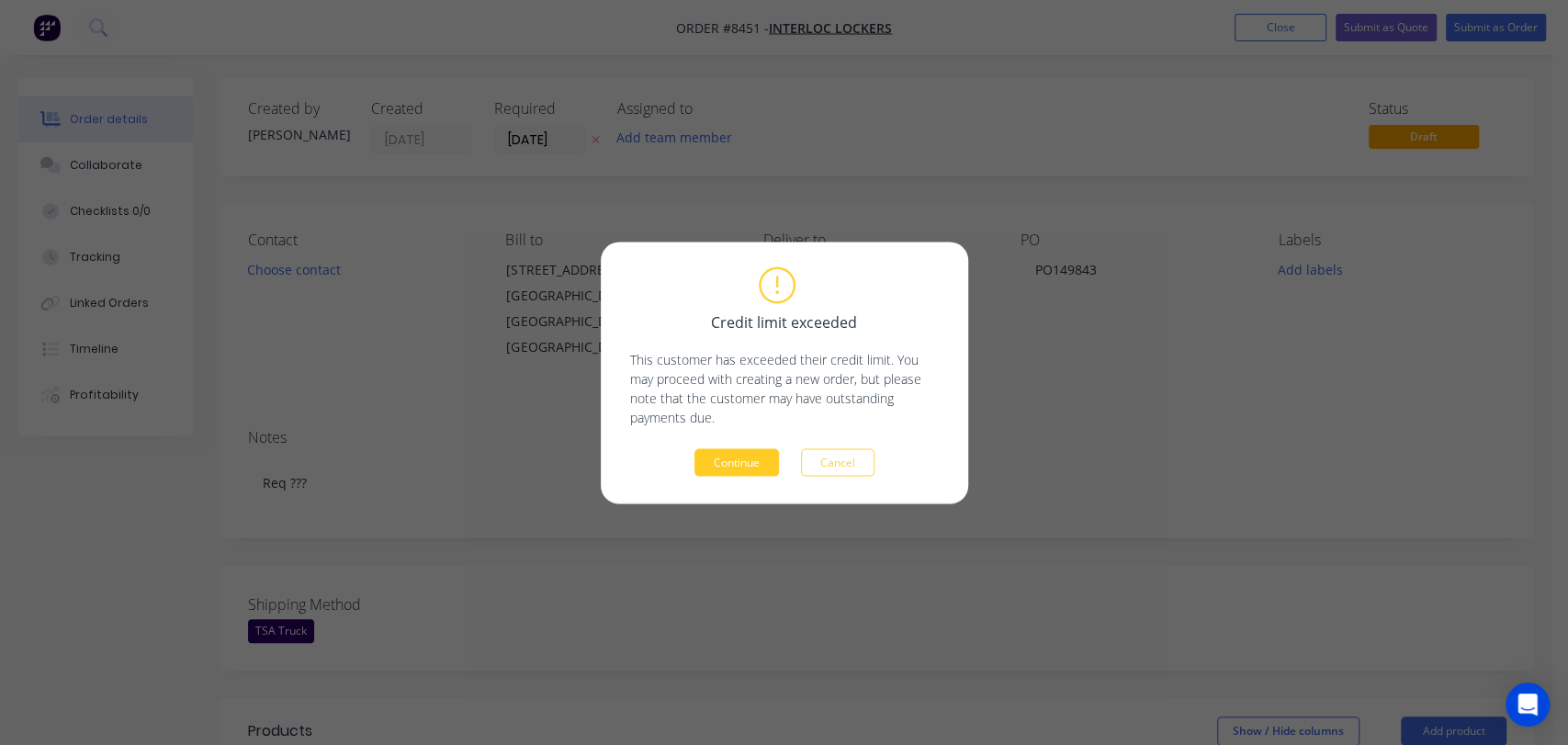
click at [743, 470] on button "Continue" at bounding box center [737, 463] width 84 height 27
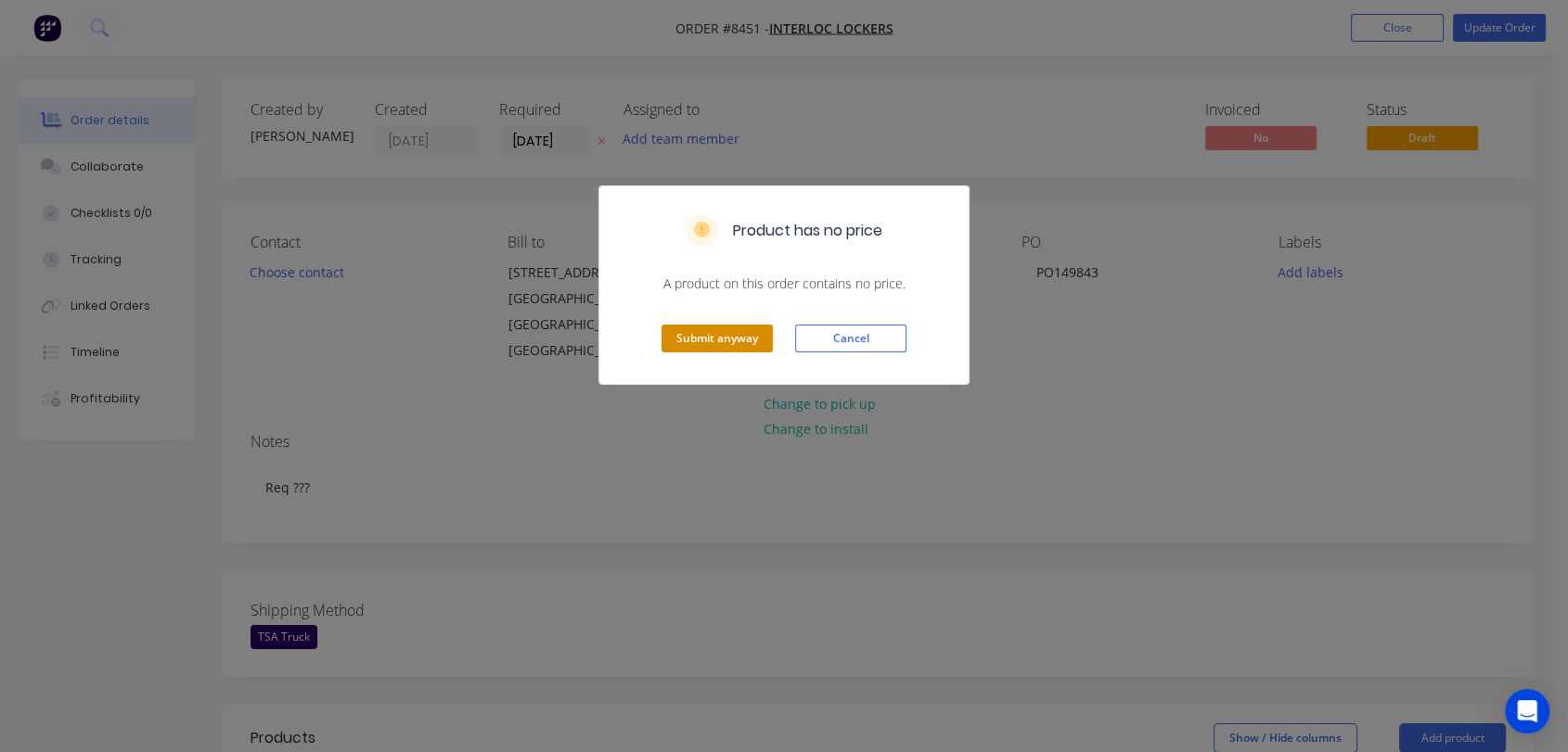
click at [730, 335] on button "Submit anyway" at bounding box center [717, 338] width 112 height 28
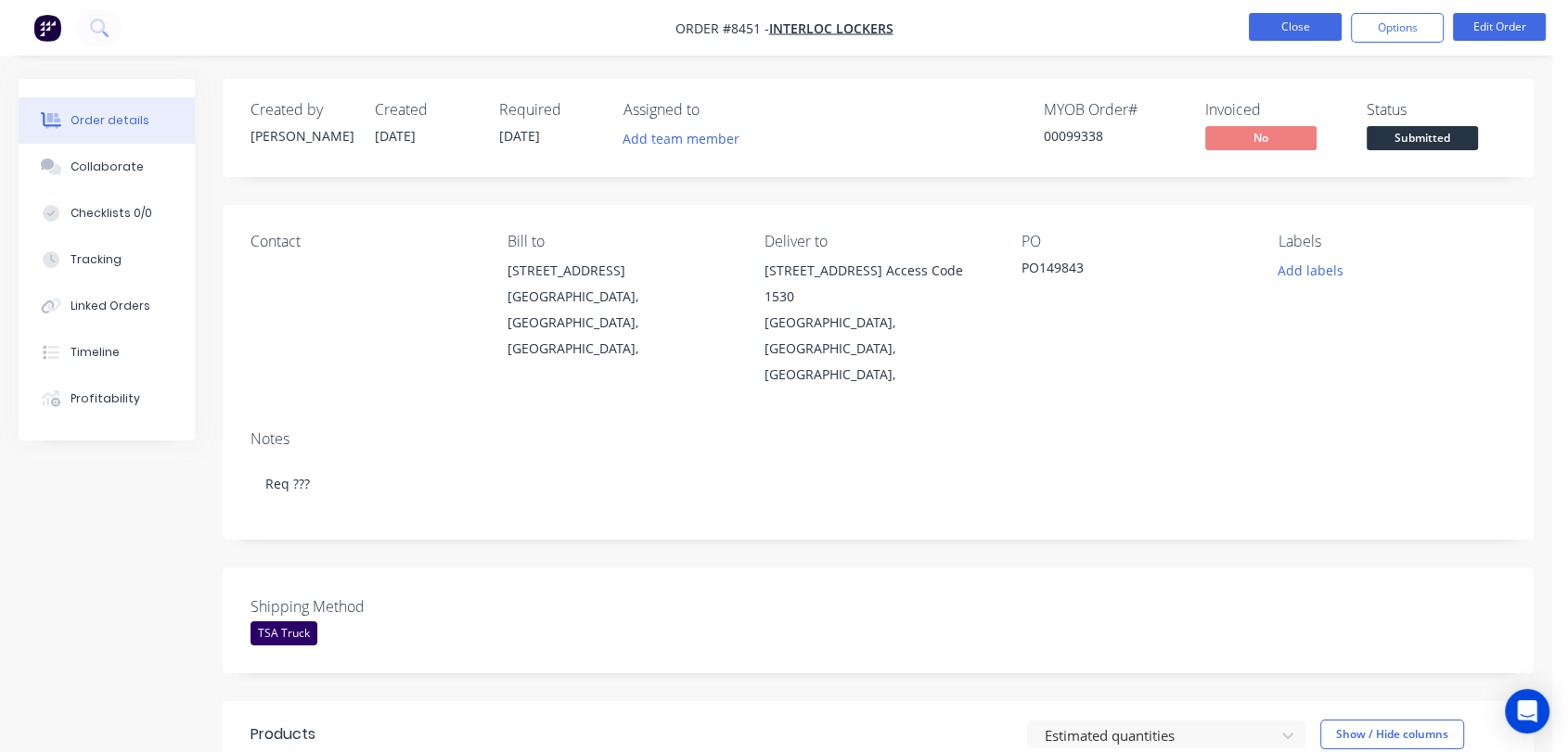
click at [1292, 21] on button "Close" at bounding box center [1296, 27] width 93 height 28
